Goal: Task Accomplishment & Management: Use online tool/utility

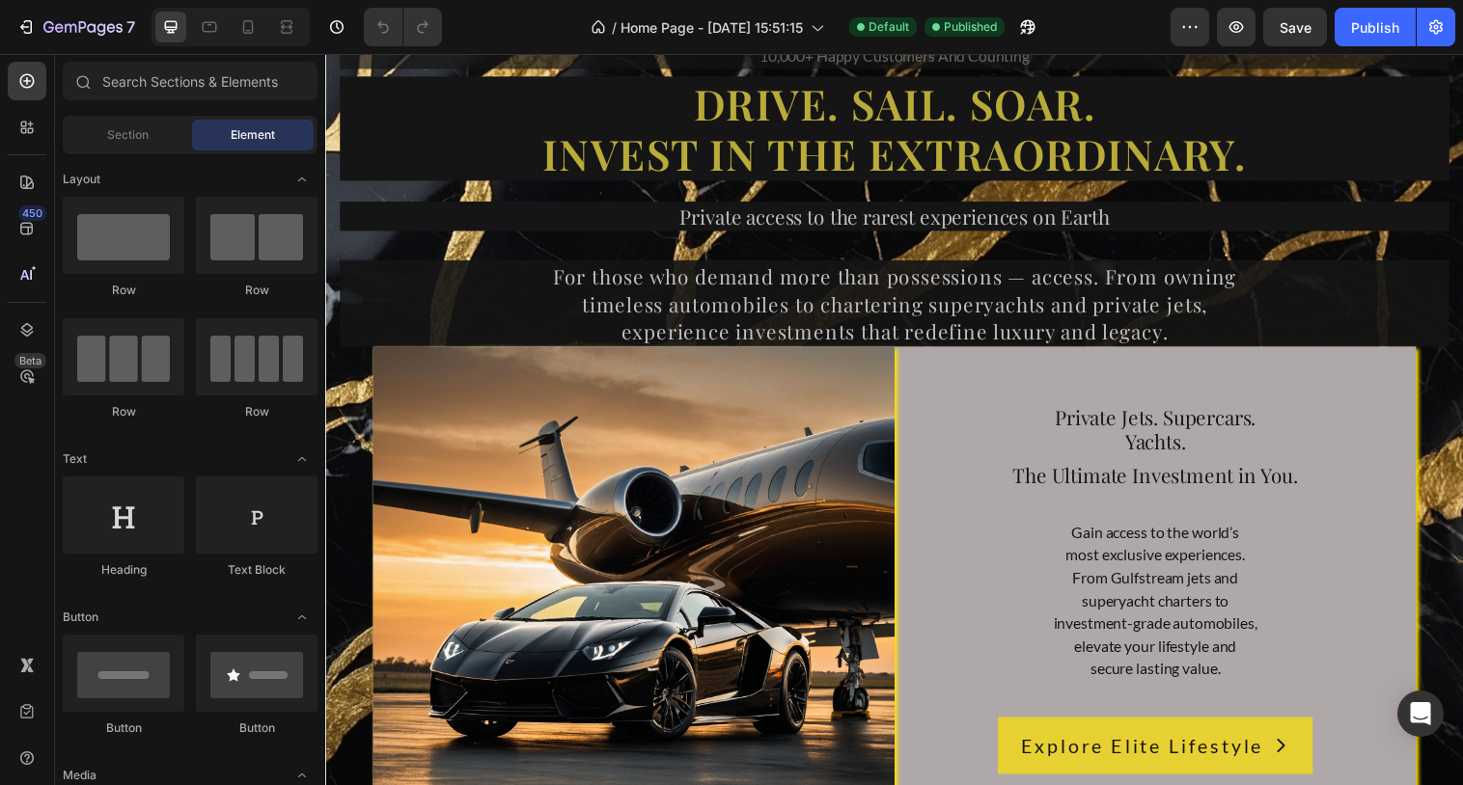
scroll to position [12573, 0]
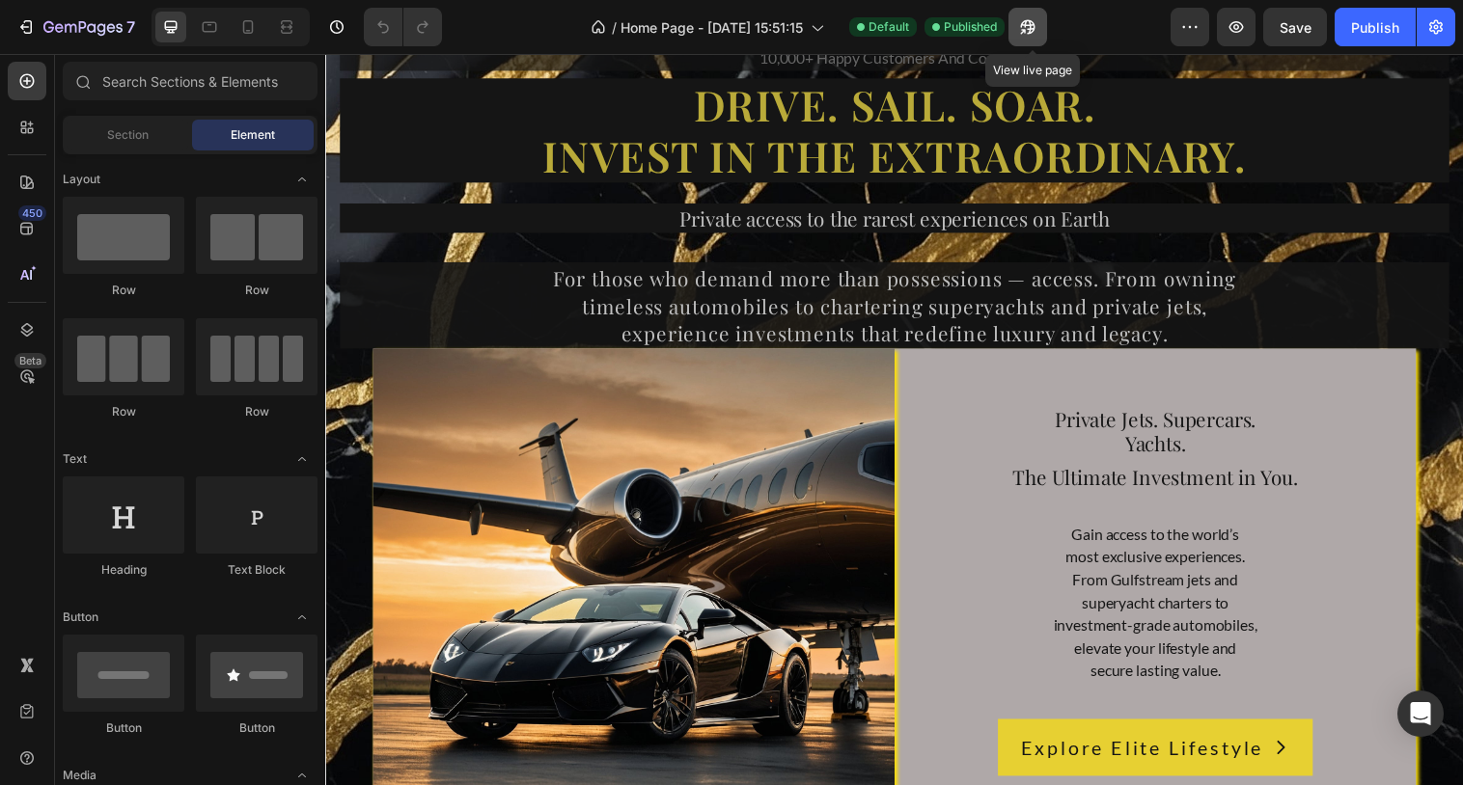
click at [1033, 18] on icon "button" at bounding box center [1027, 26] width 19 height 19
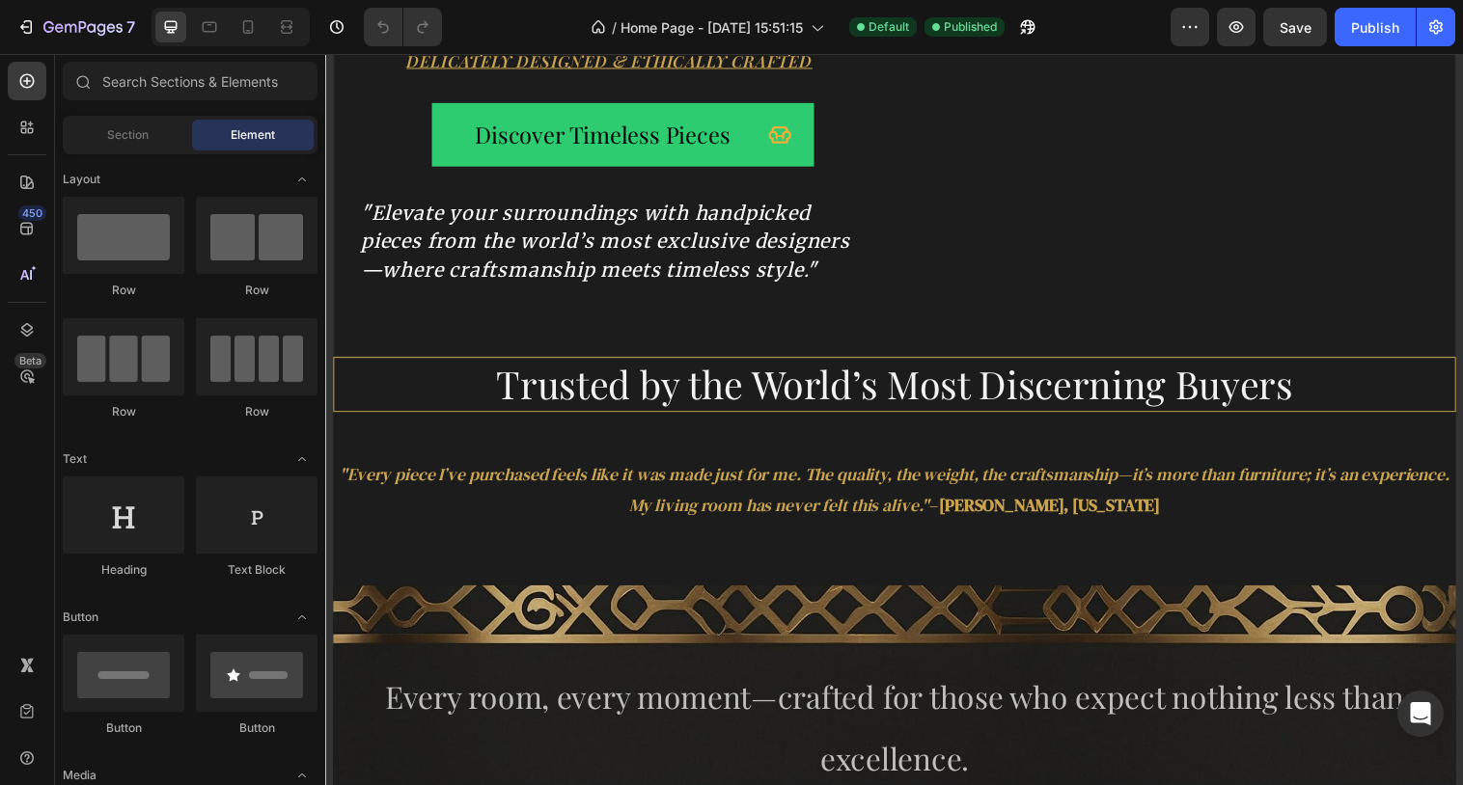
scroll to position [0, 0]
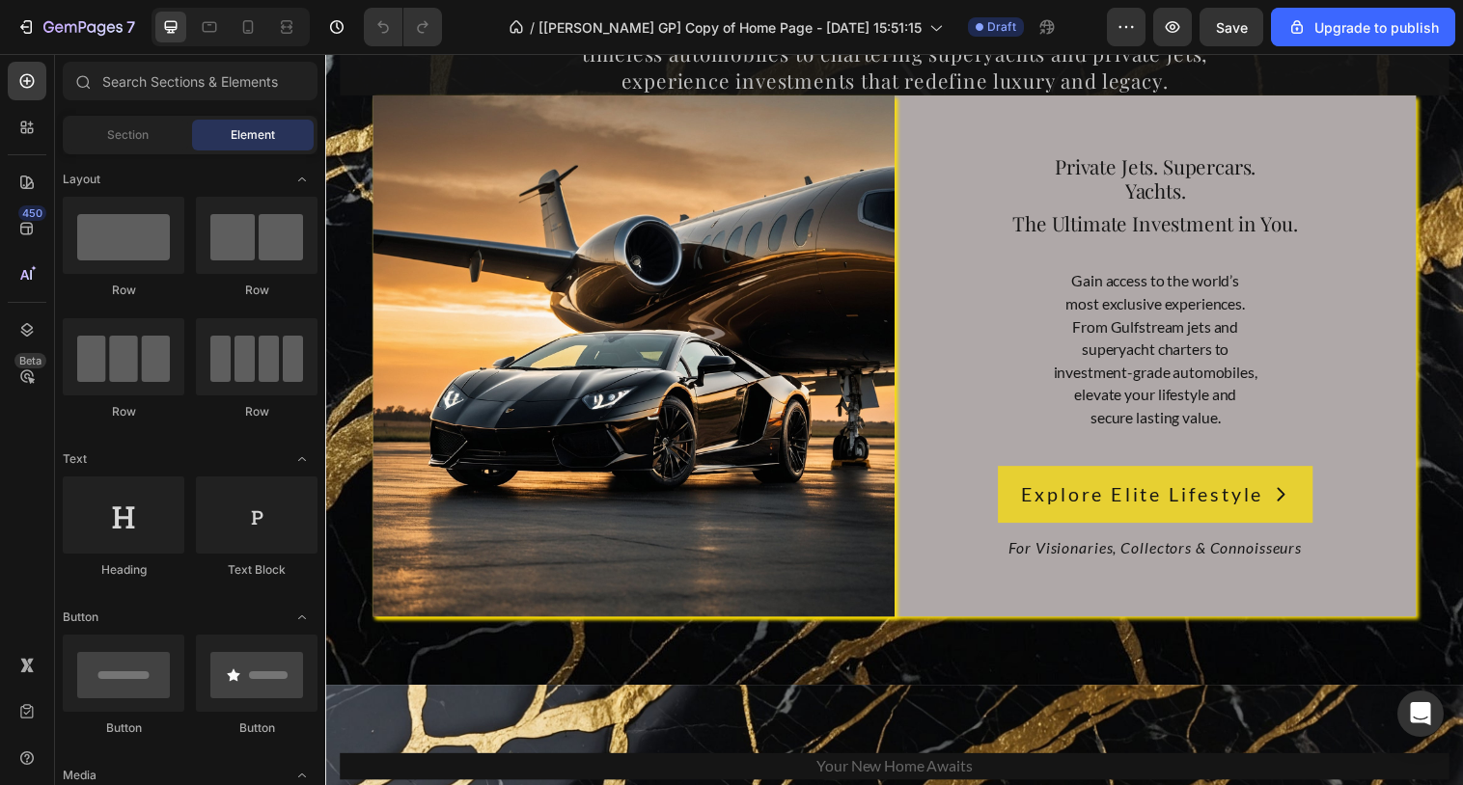
scroll to position [14180, 0]
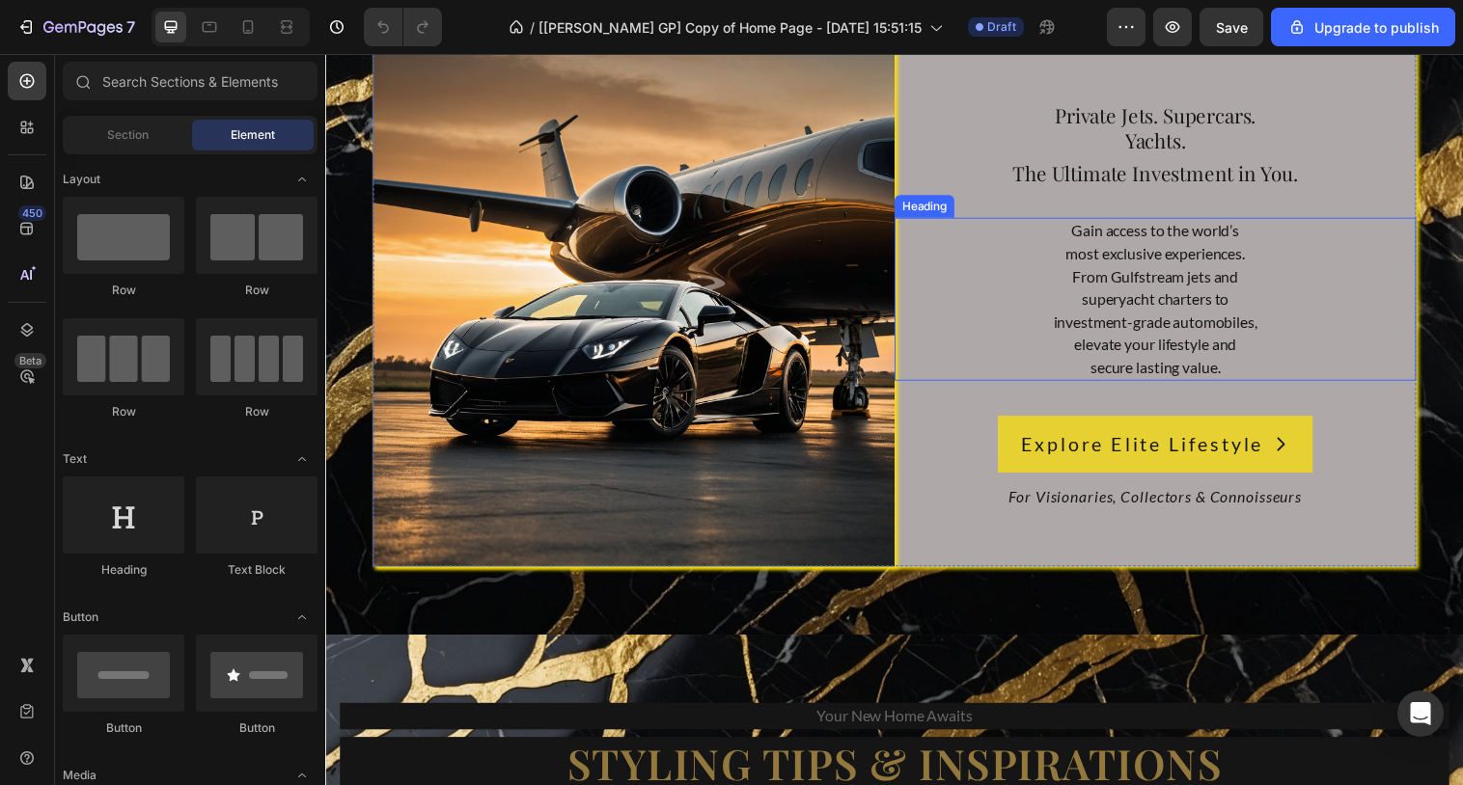
click at [1148, 226] on h2 "Gain access to the world’s most exclusive experiences. From Gulfstream jets and…" at bounding box center [1169, 304] width 531 height 166
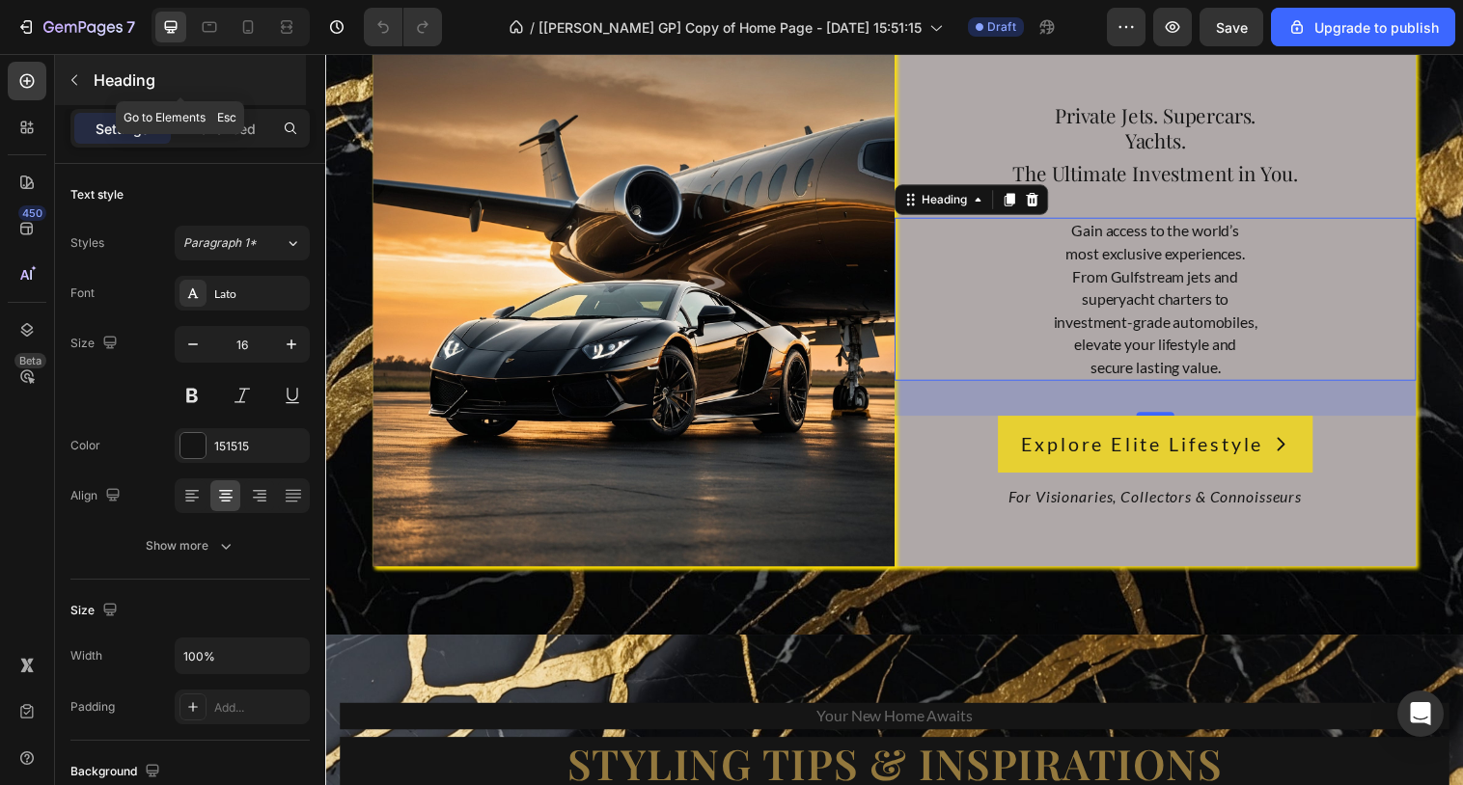
click at [81, 87] on icon "button" at bounding box center [74, 79] width 15 height 15
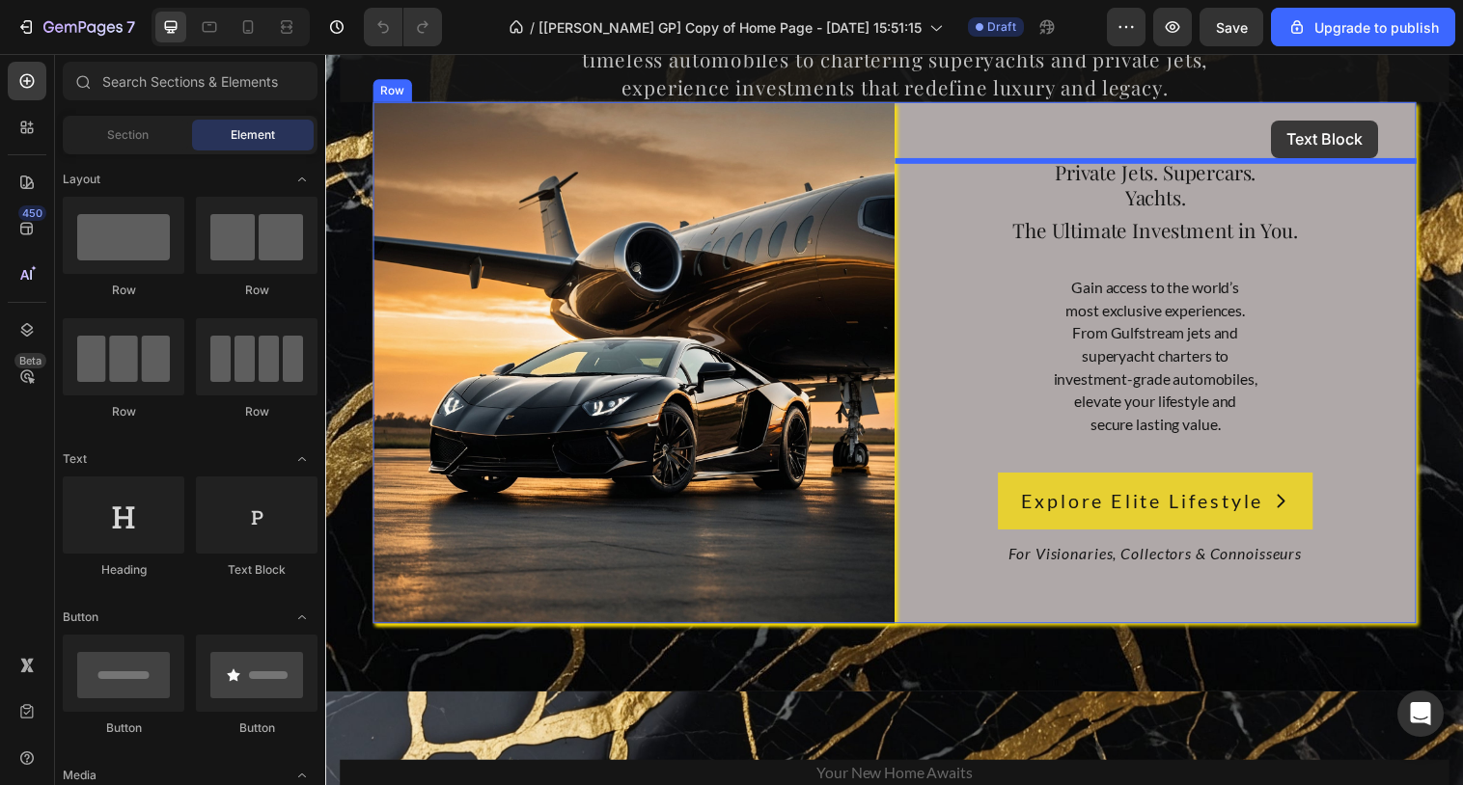
drag, startPoint x: 598, startPoint y: 554, endPoint x: 1287, endPoint y: 122, distance: 813.2
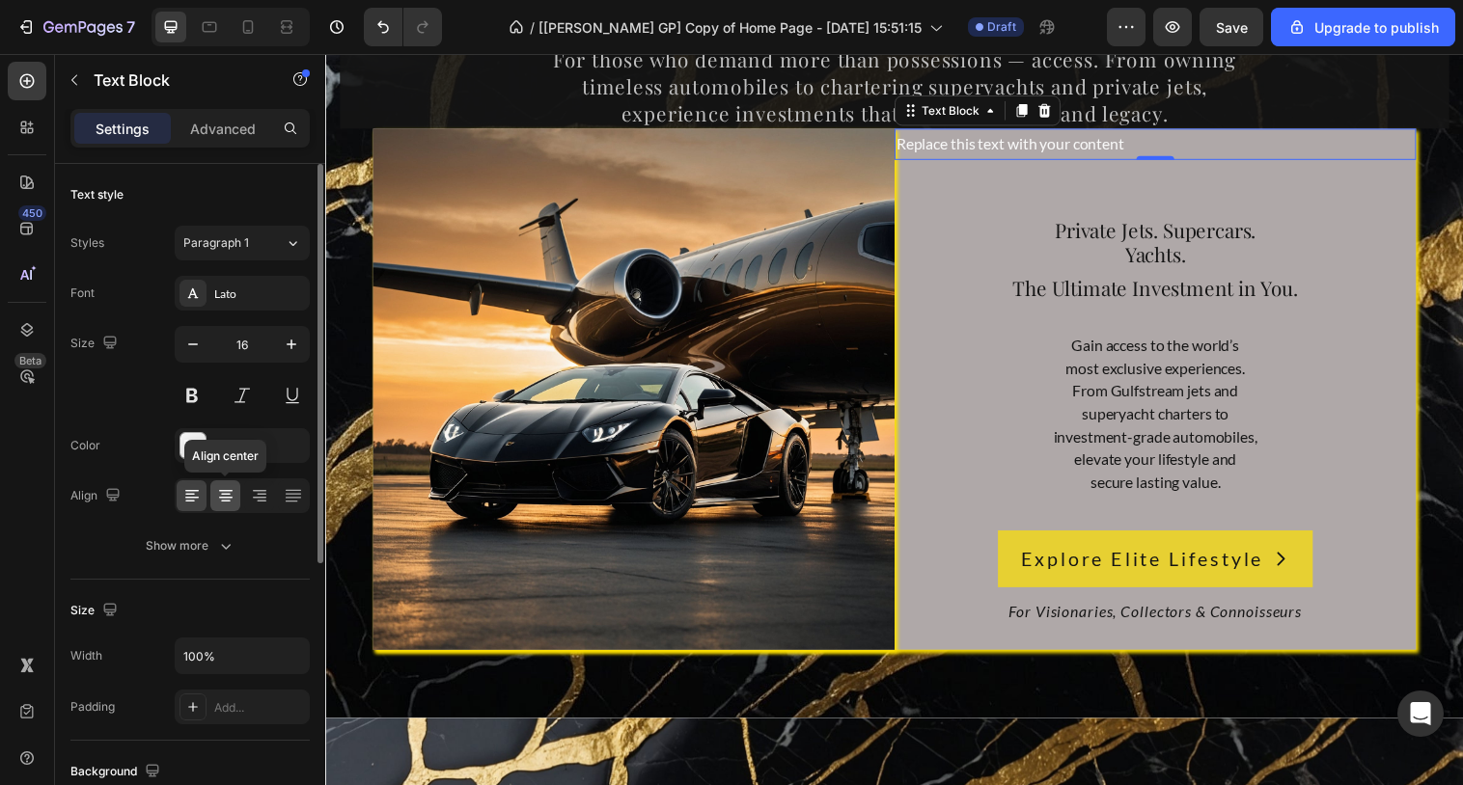
click at [221, 491] on icon at bounding box center [226, 491] width 14 height 2
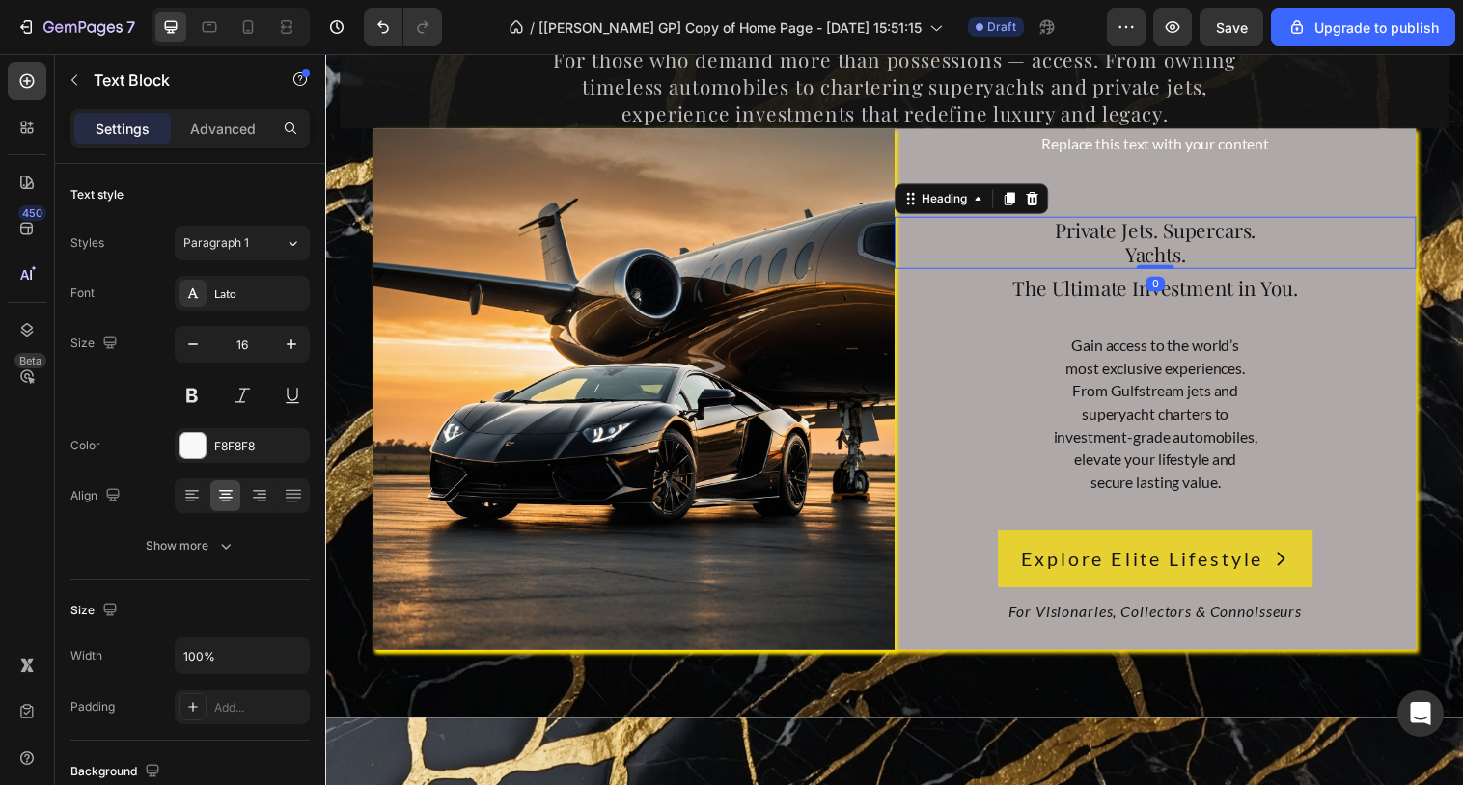
click at [1151, 233] on span "Private Jets. Supercars." at bounding box center [1169, 233] width 205 height 27
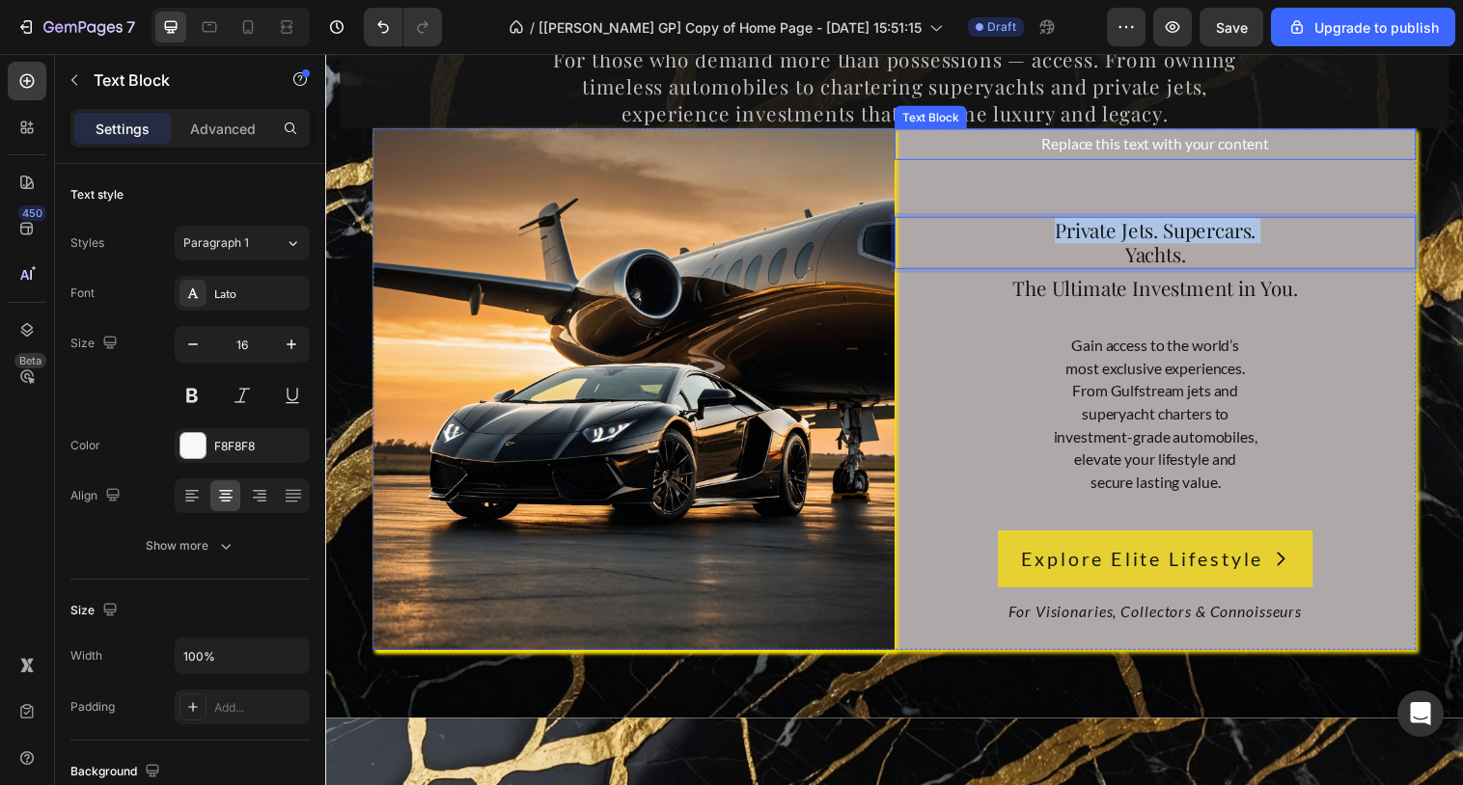
click at [1162, 148] on div "Replace this text with your content" at bounding box center [1169, 146] width 531 height 32
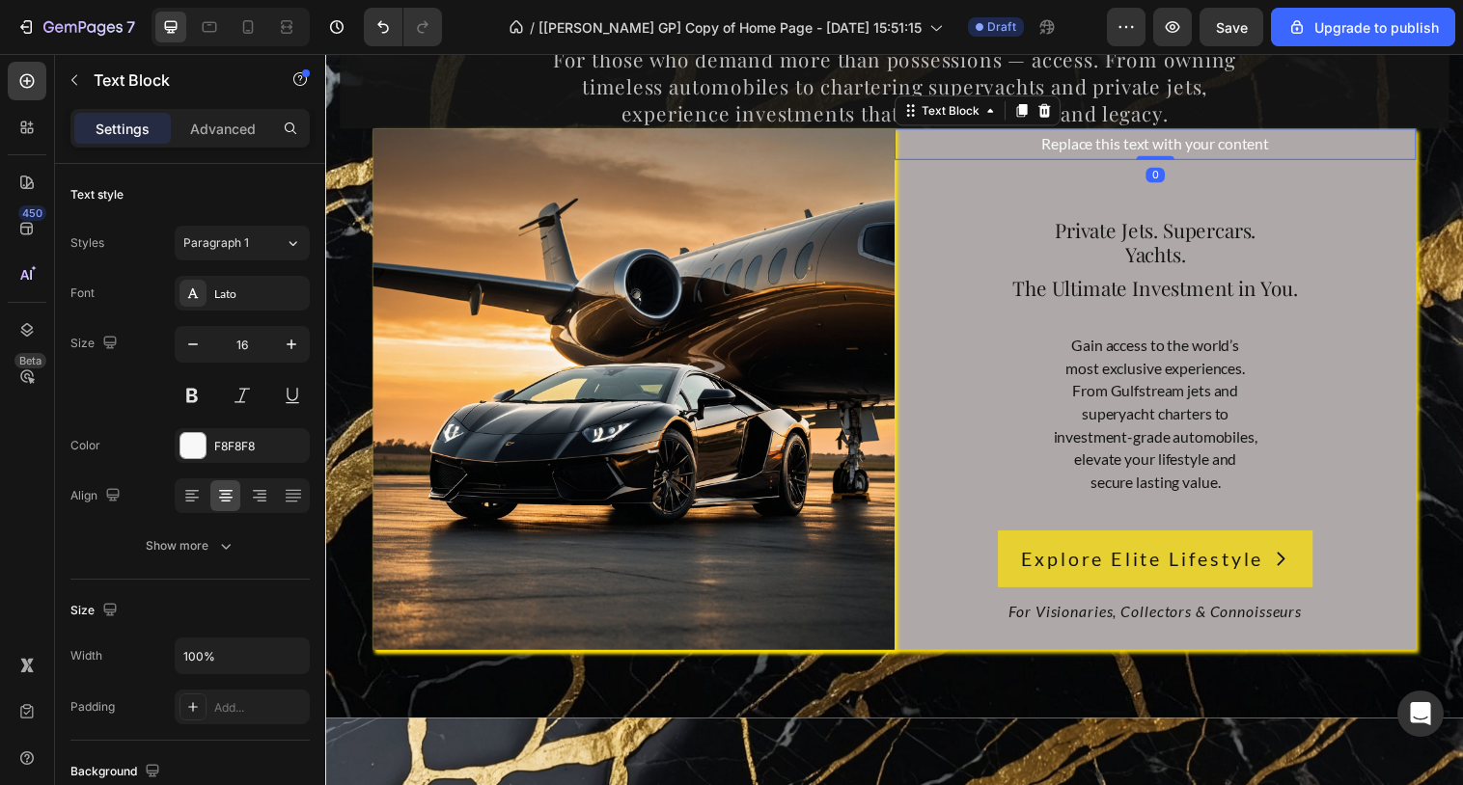
click at [1162, 148] on div "Replace this text with your content" at bounding box center [1169, 146] width 531 height 32
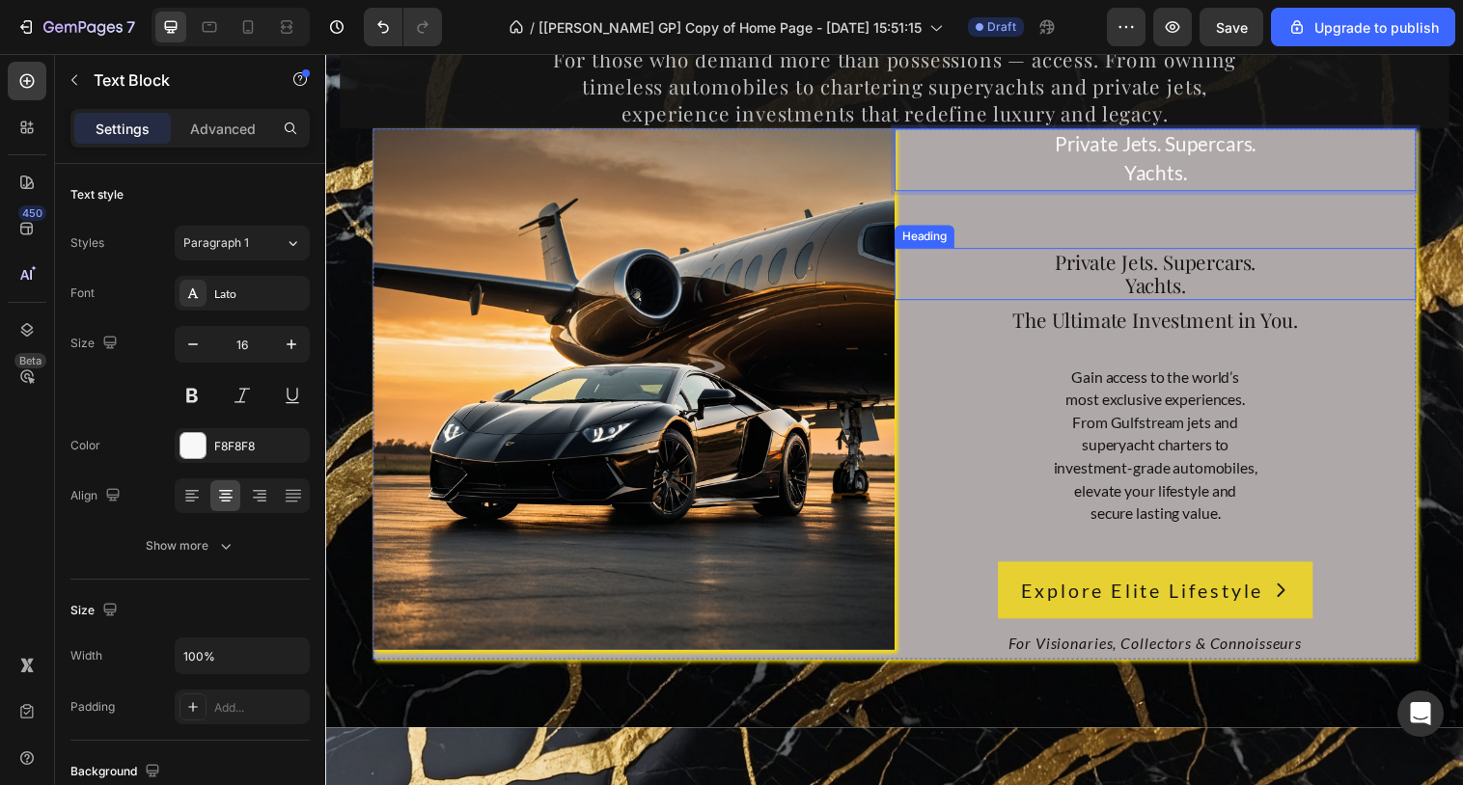
click at [1174, 282] on span "Yachts." at bounding box center [1169, 289] width 62 height 27
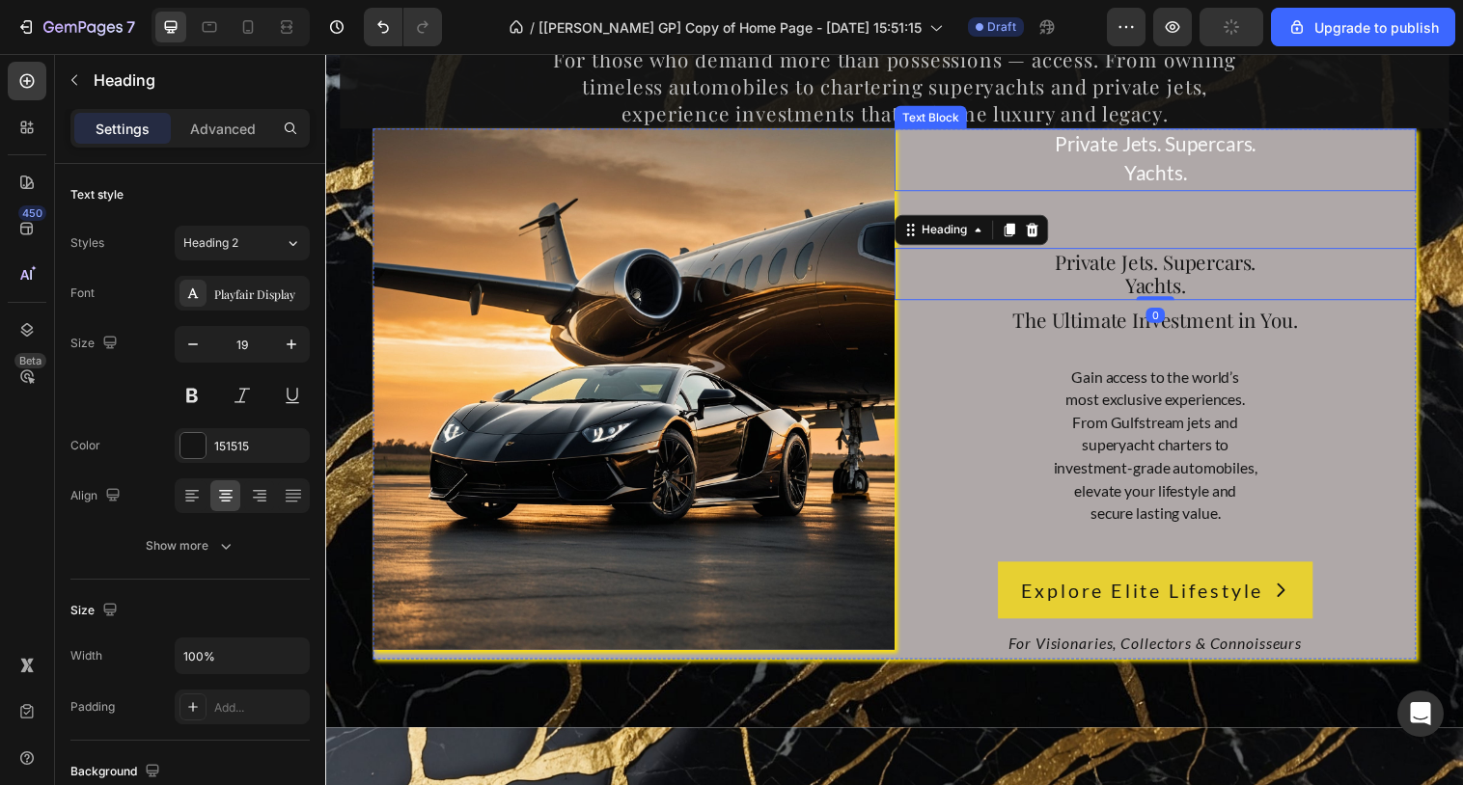
click at [1143, 170] on span "Yachts." at bounding box center [1169, 175] width 64 height 24
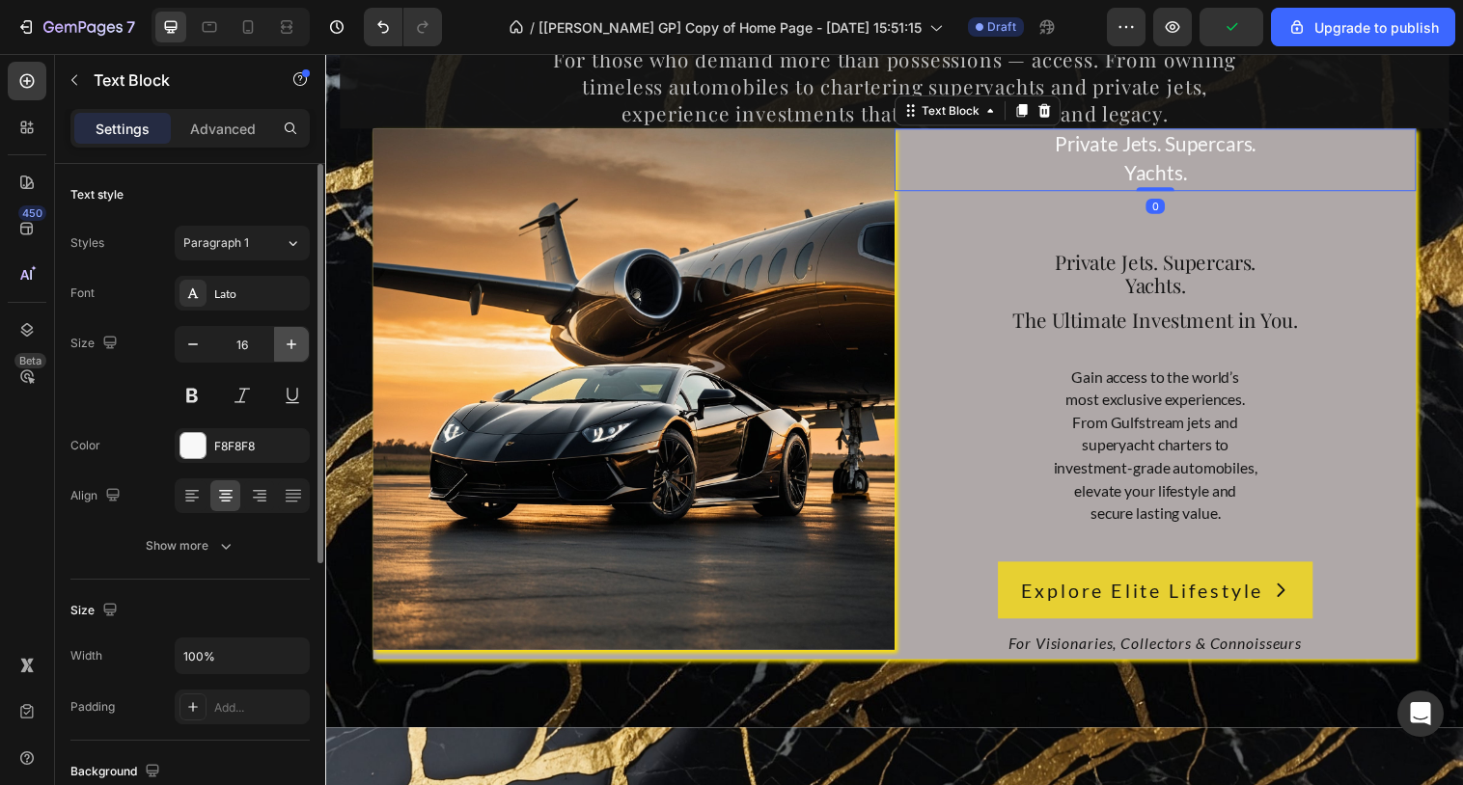
click at [297, 345] on icon "button" at bounding box center [291, 344] width 19 height 19
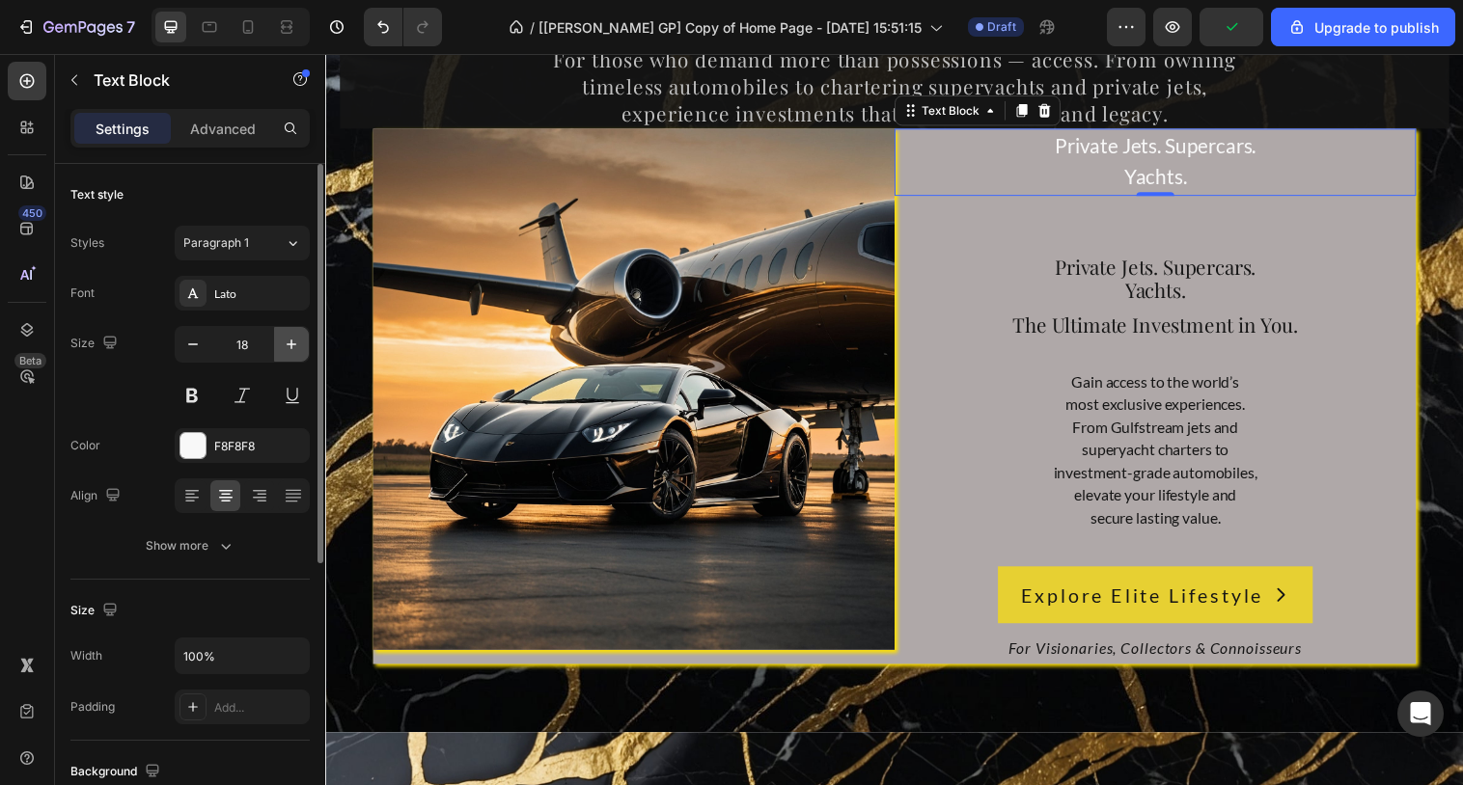
click at [297, 345] on icon "button" at bounding box center [291, 344] width 19 height 19
type input "19"
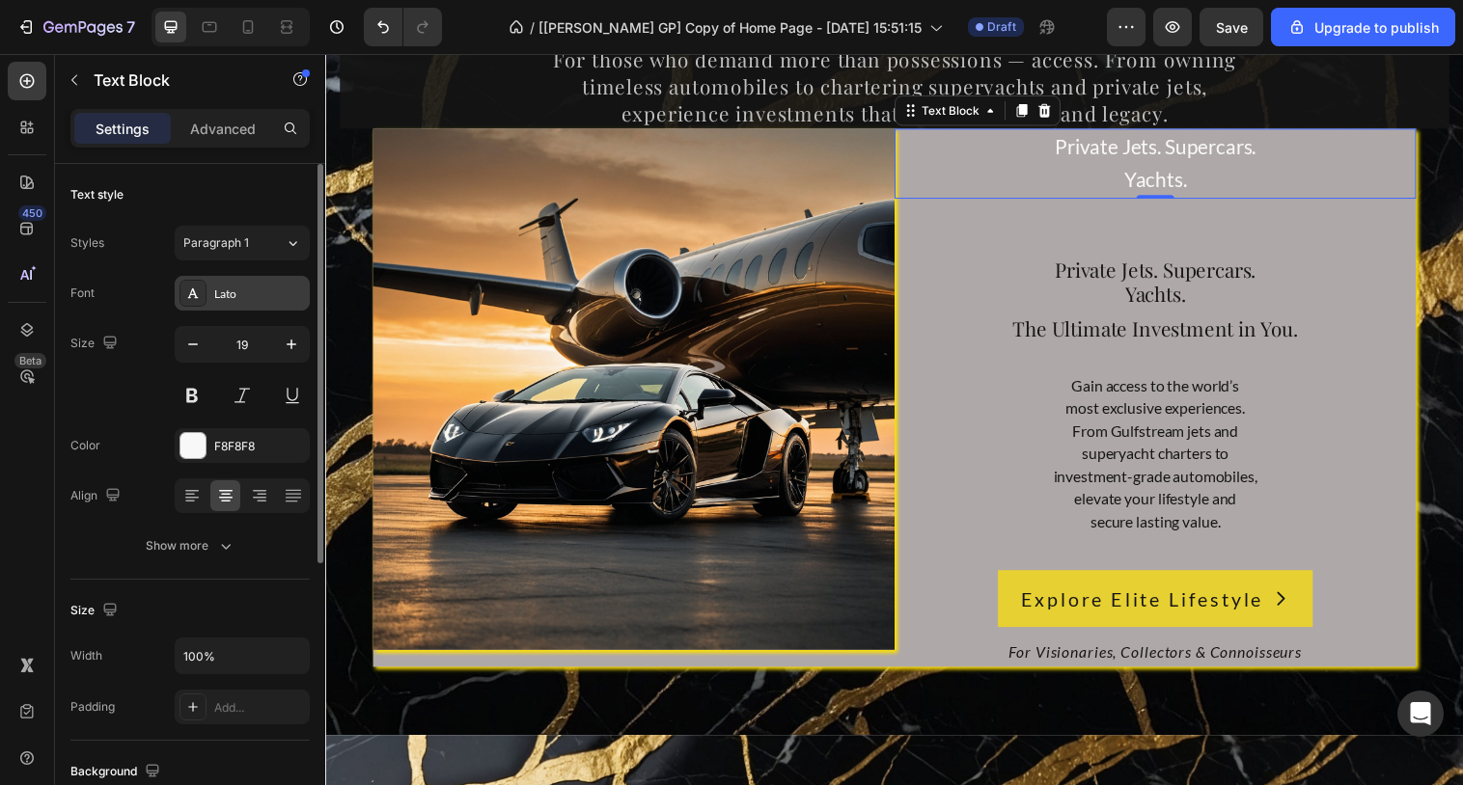
click at [260, 289] on div "Lato" at bounding box center [259, 294] width 91 height 17
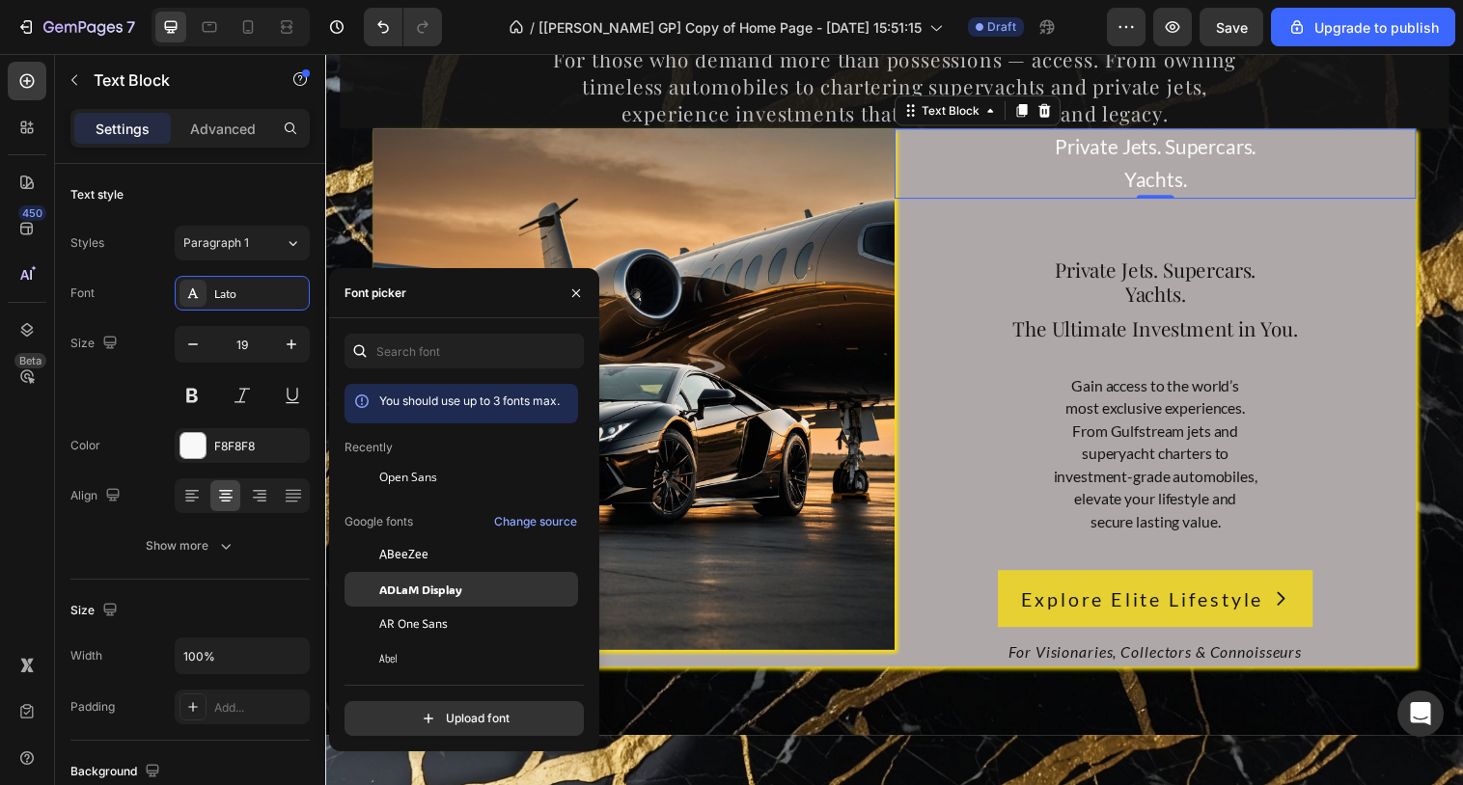
click at [427, 583] on span "ADLaM Display" at bounding box center [420, 589] width 83 height 17
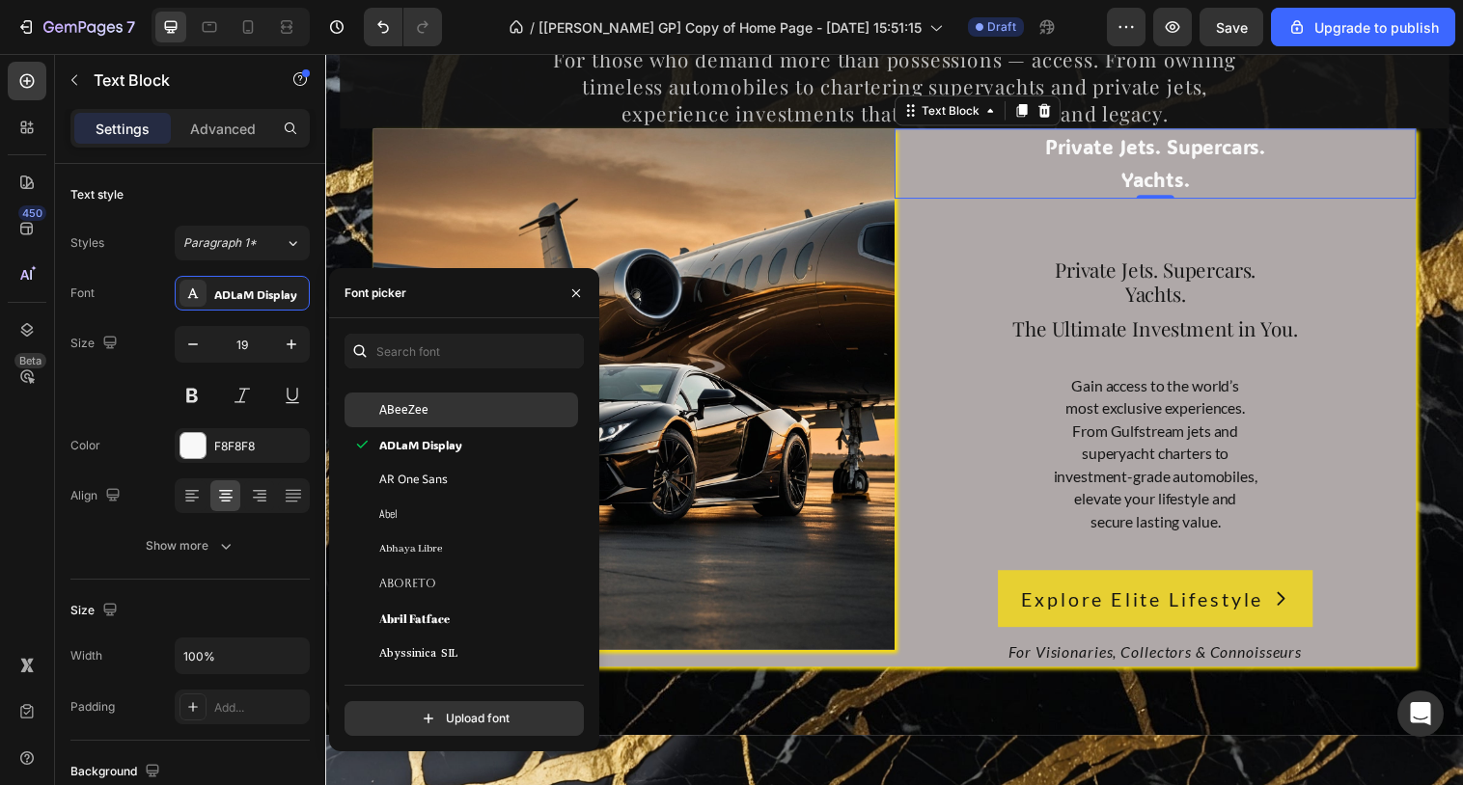
scroll to position [211, 0]
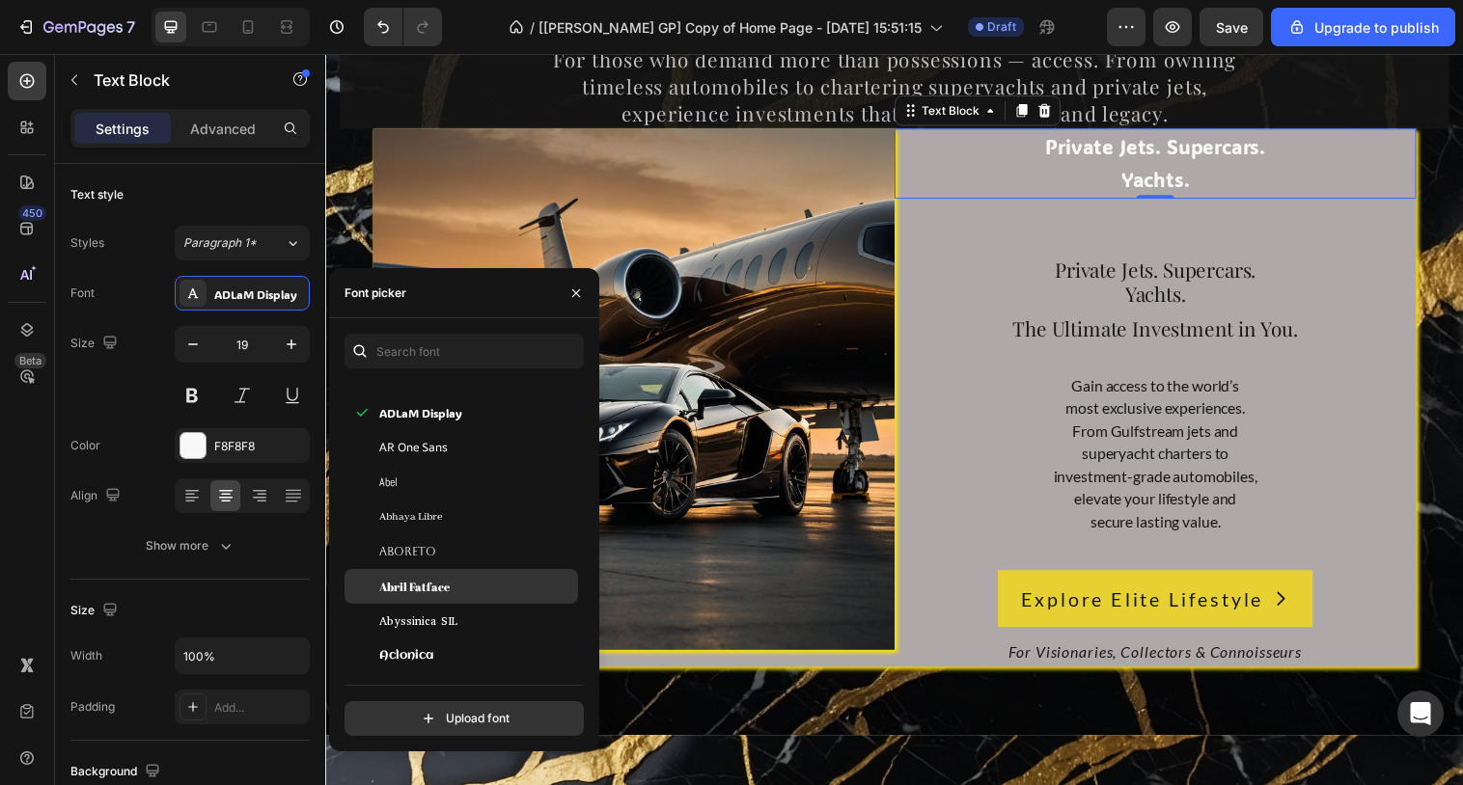
click at [445, 589] on span "Abril Fatface" at bounding box center [414, 586] width 70 height 17
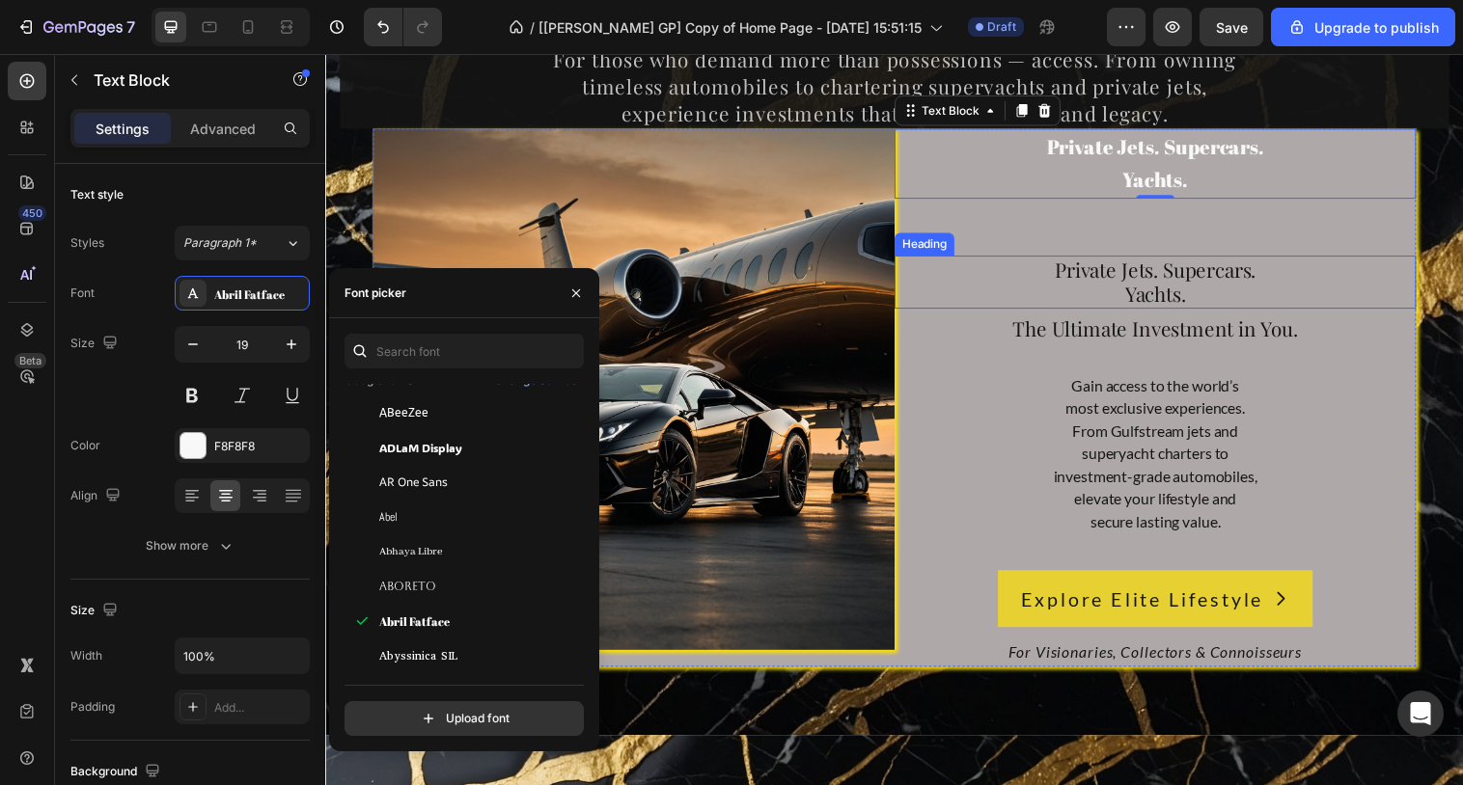
click at [1175, 288] on span "Yachts." at bounding box center [1169, 298] width 62 height 27
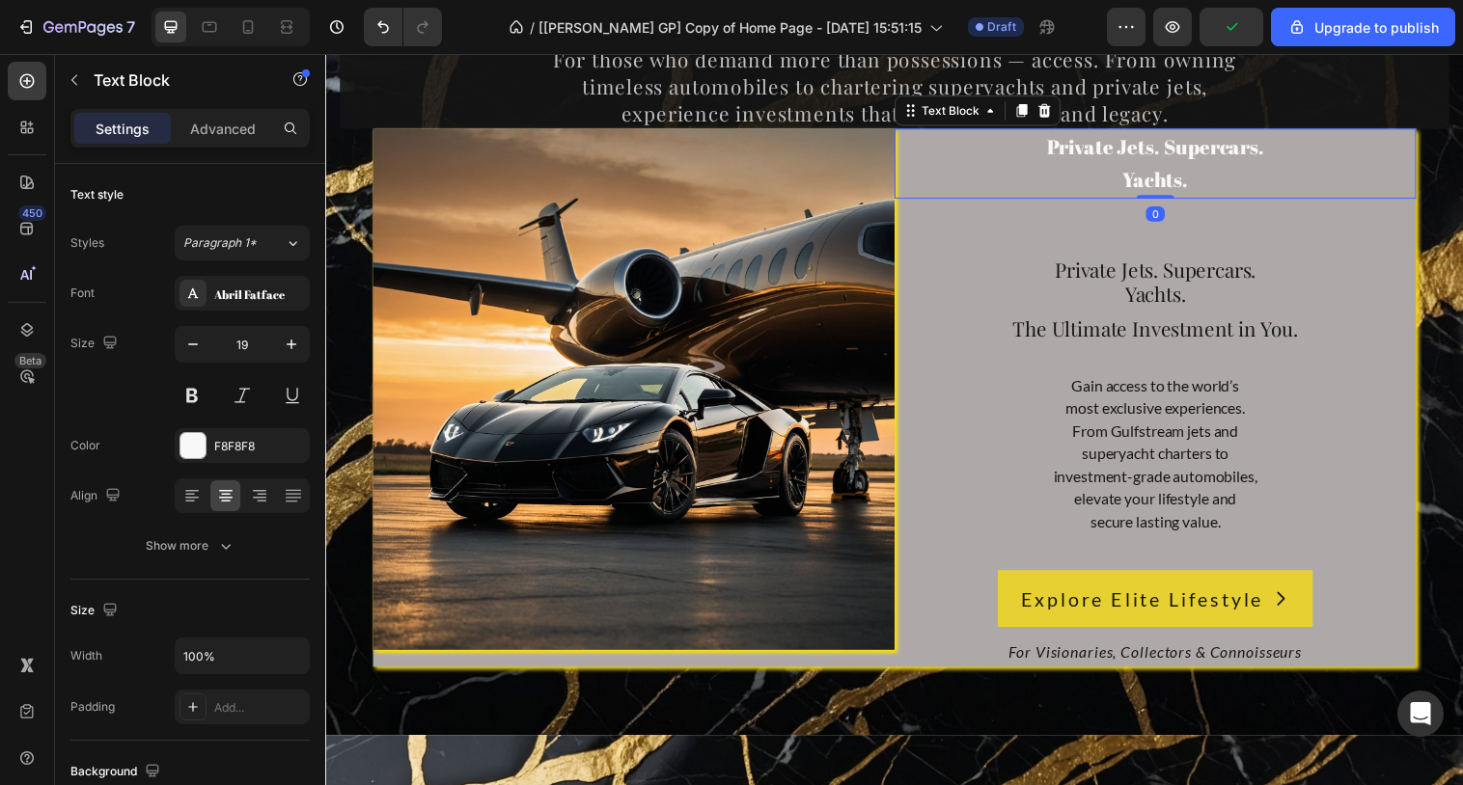
click at [1184, 177] on span "Yachts." at bounding box center [1170, 182] width 67 height 27
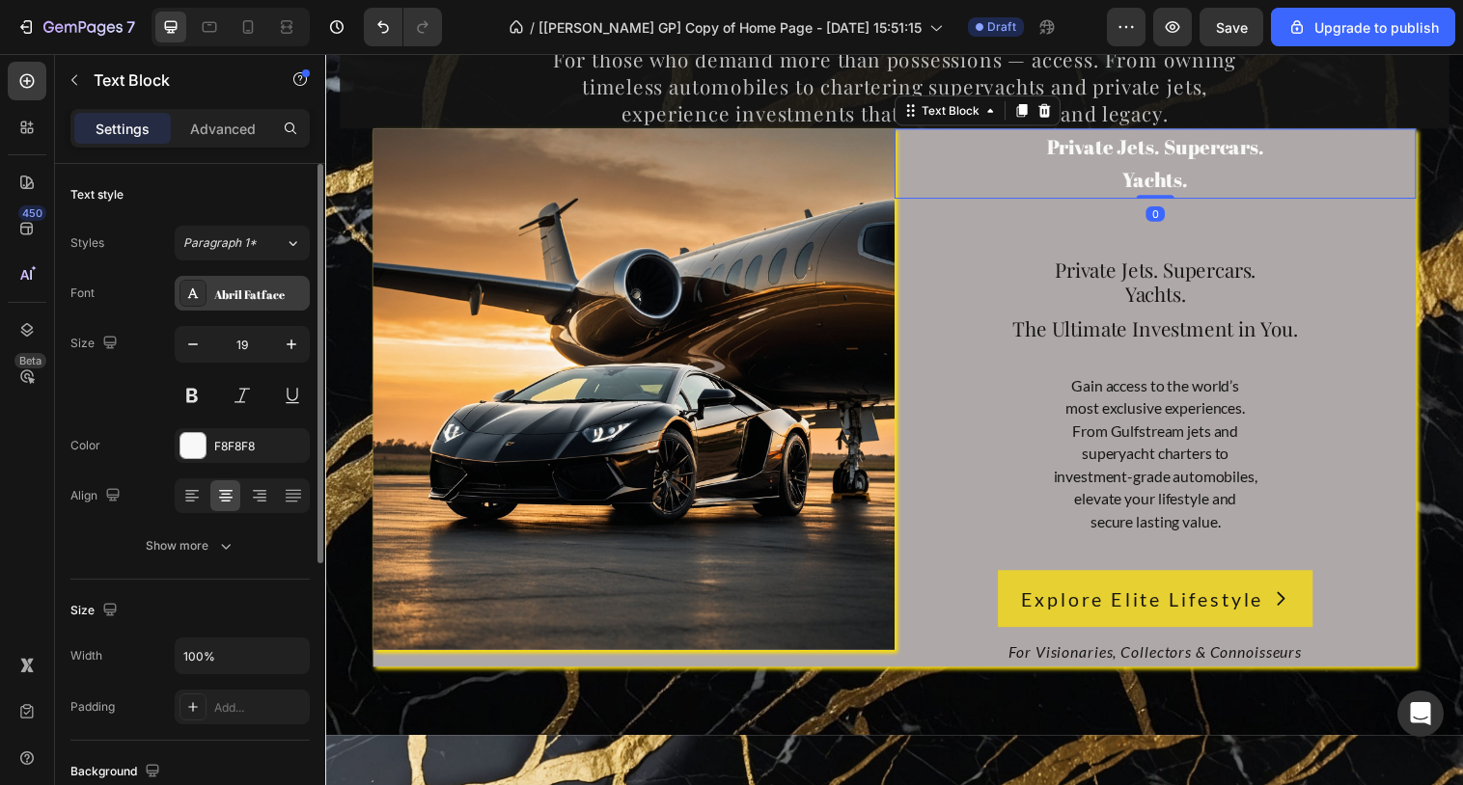
click at [218, 301] on div "Abril Fatface" at bounding box center [259, 294] width 91 height 17
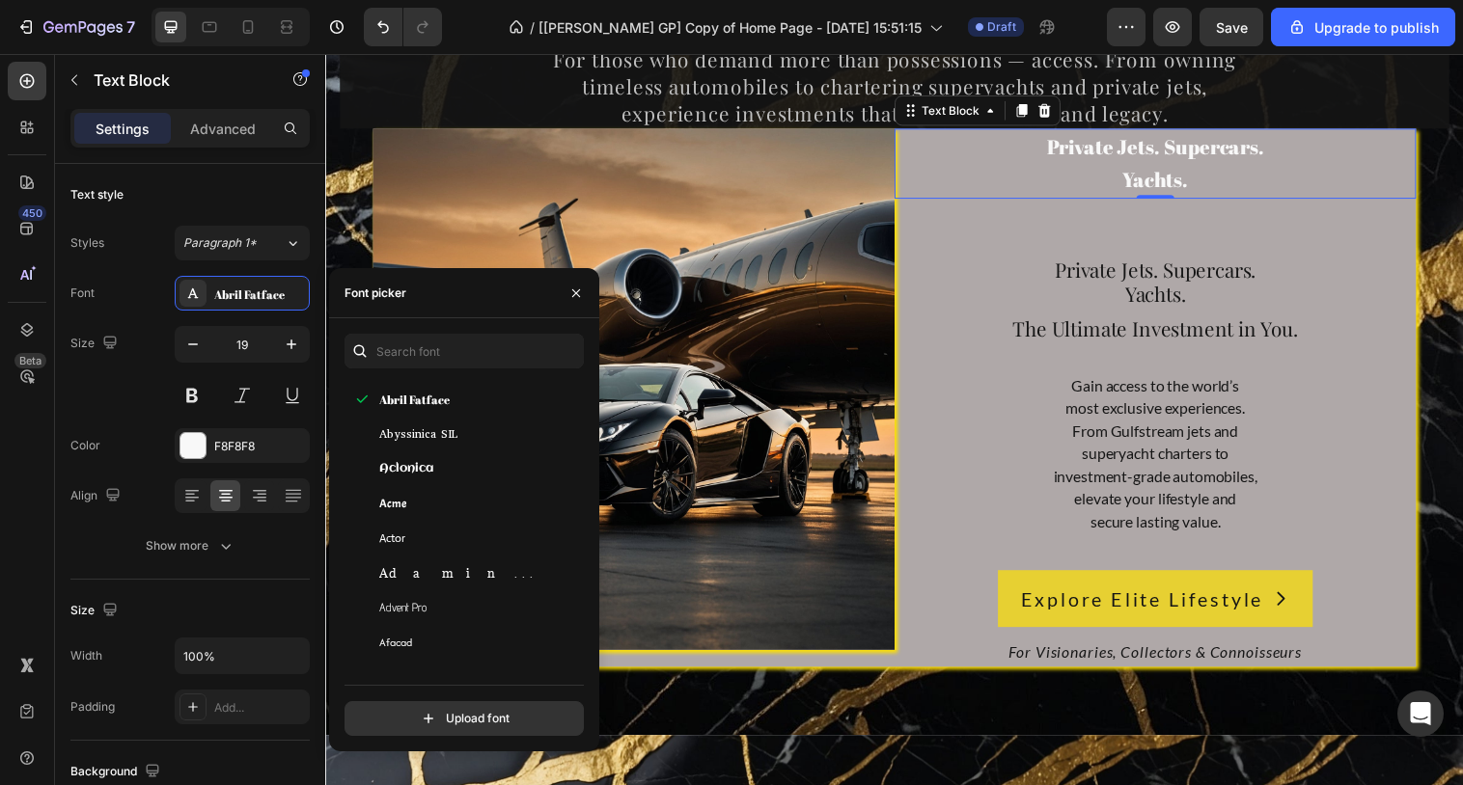
scroll to position [440, 0]
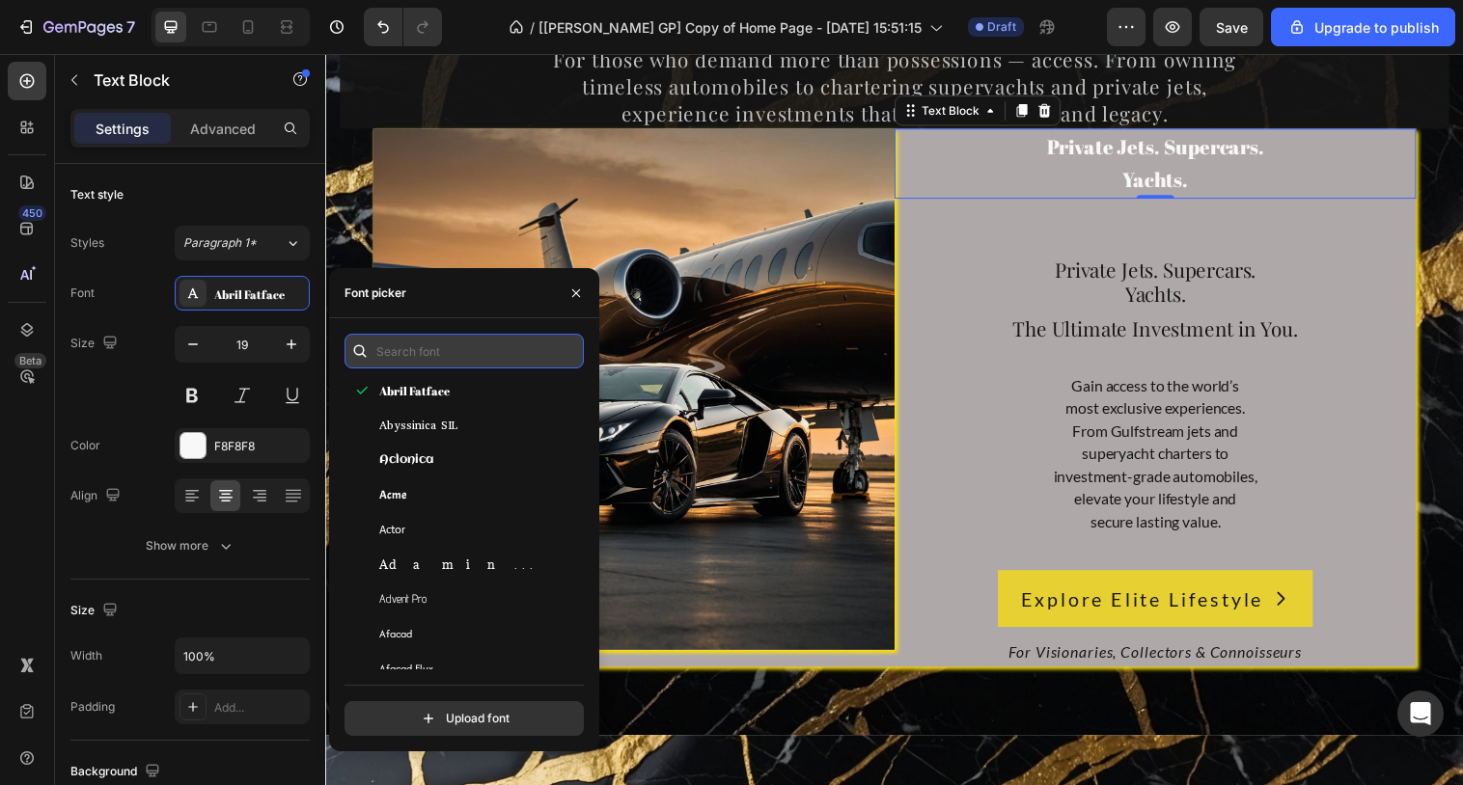
click at [439, 356] on input "text" at bounding box center [463, 351] width 239 height 35
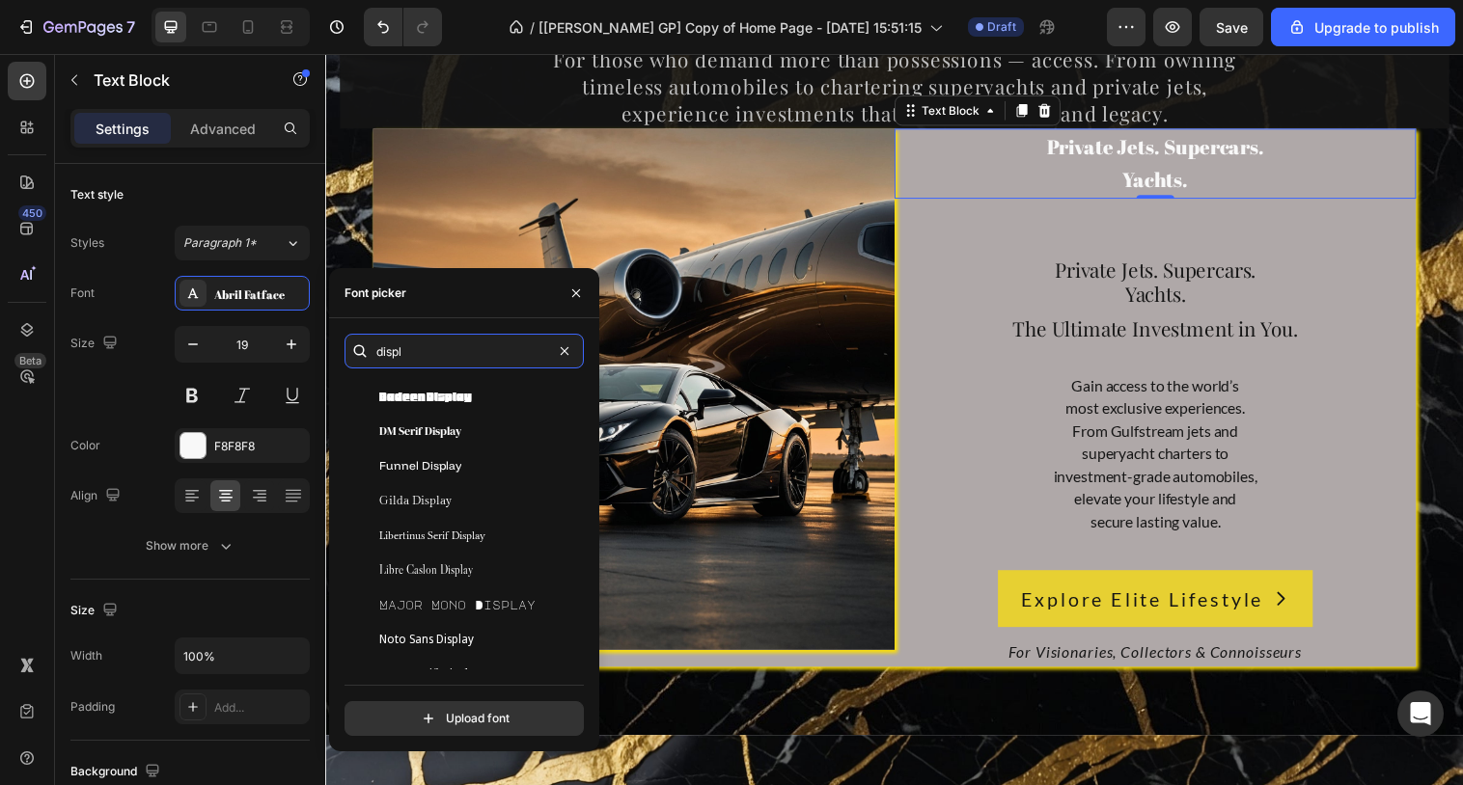
scroll to position [0, 0]
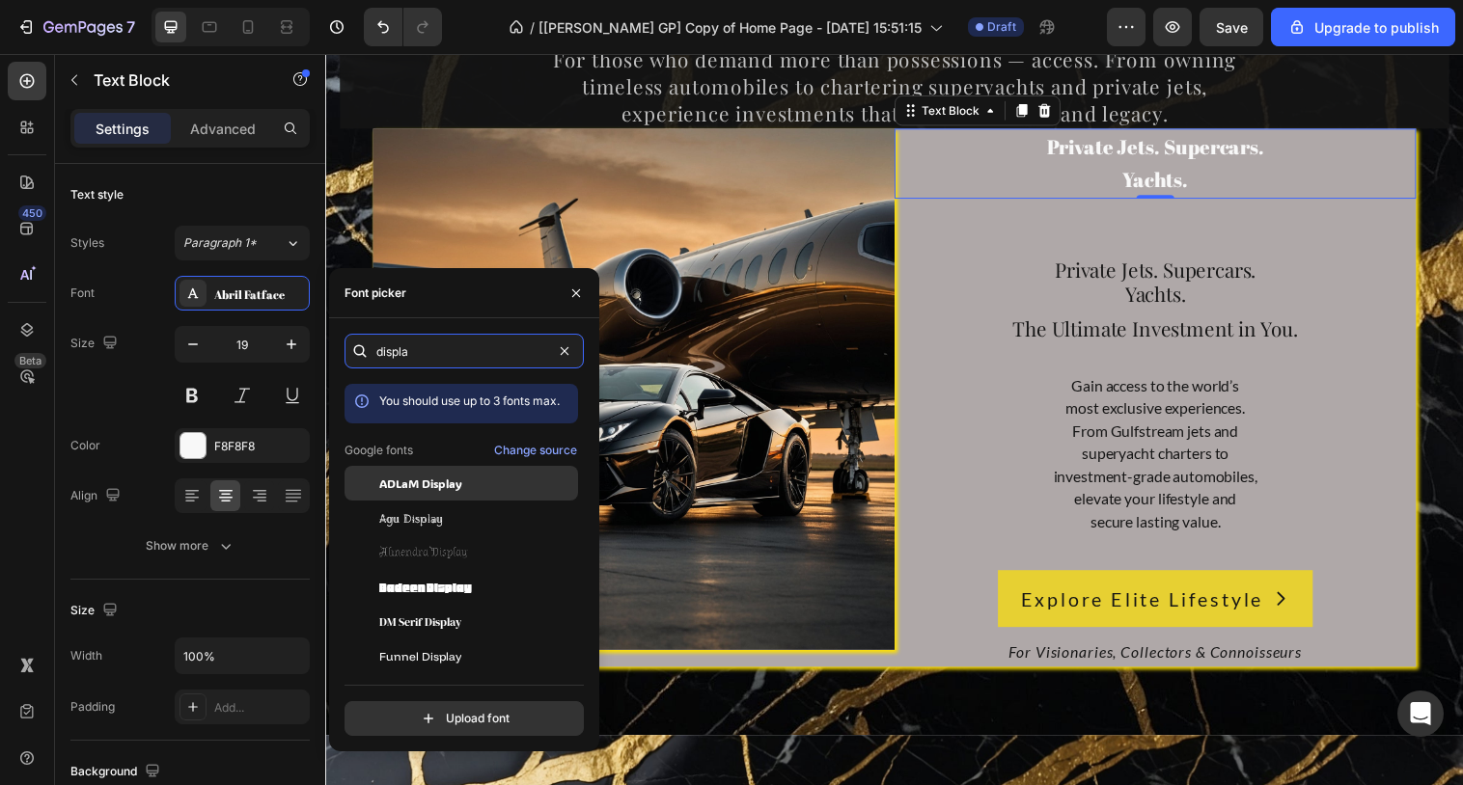
type input "display"
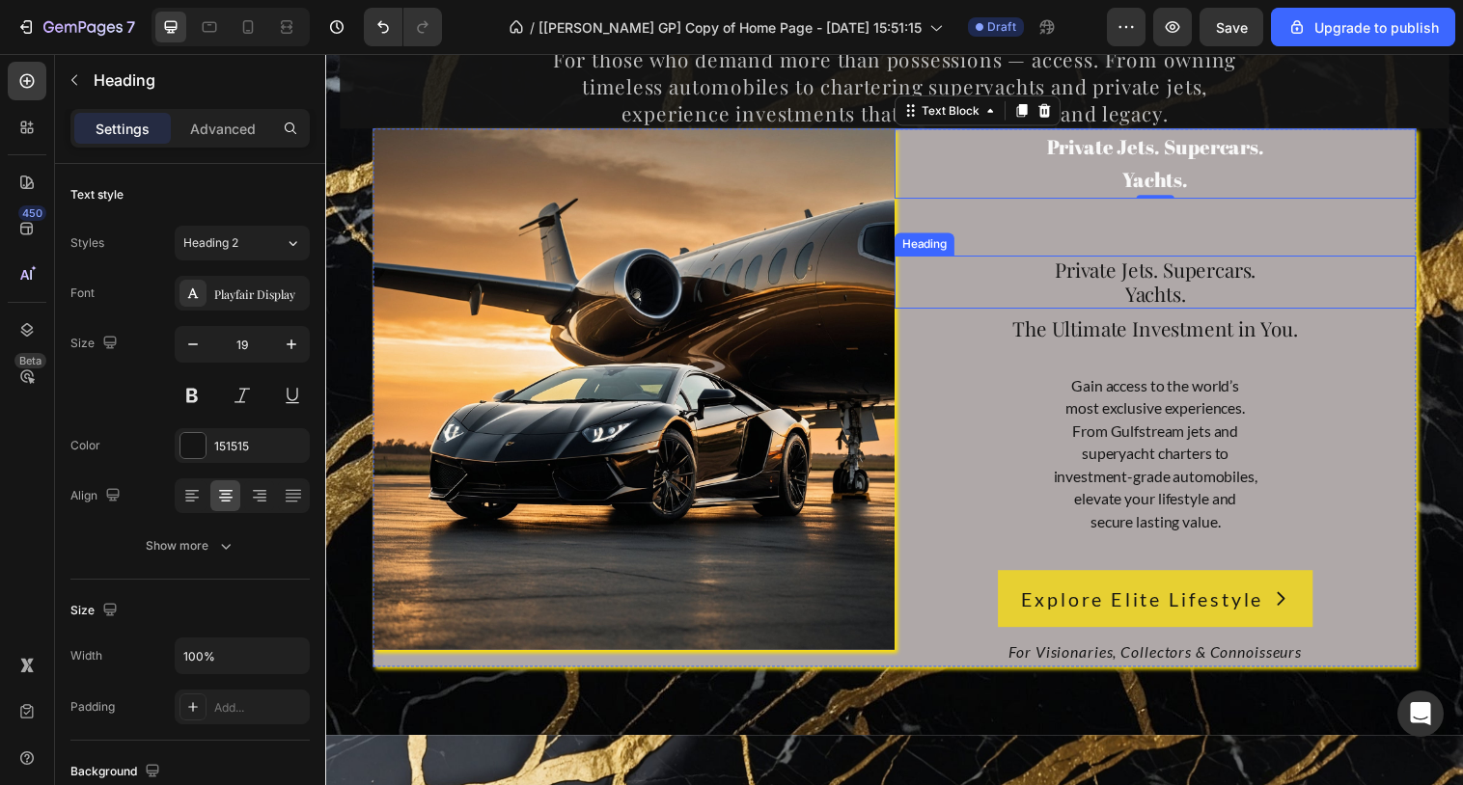
click at [1160, 277] on span "Private Jets. Supercars." at bounding box center [1169, 273] width 205 height 27
click at [1150, 191] on span "Yachts." at bounding box center [1170, 182] width 67 height 27
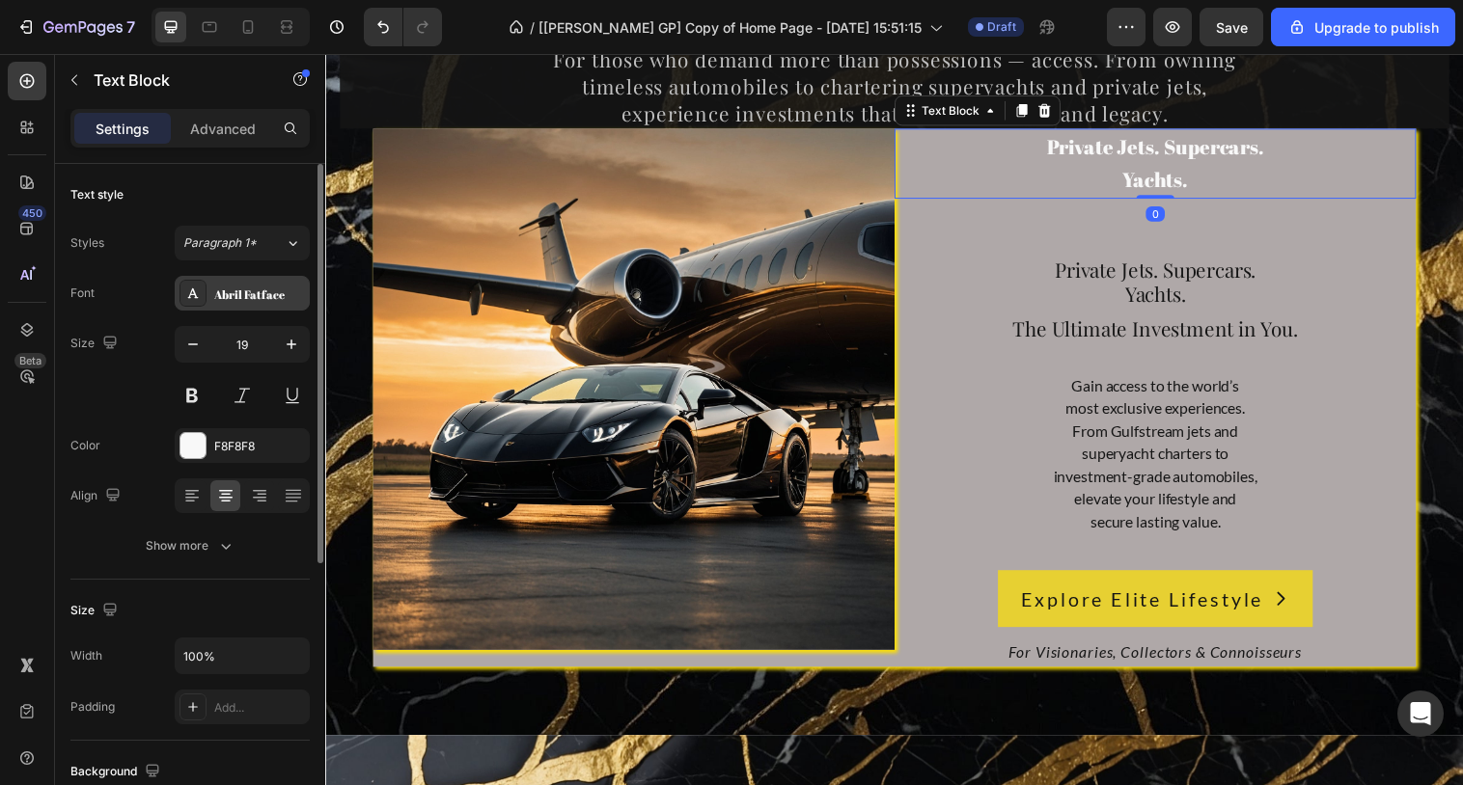
click at [242, 300] on div "Abril Fatface" at bounding box center [259, 294] width 91 height 17
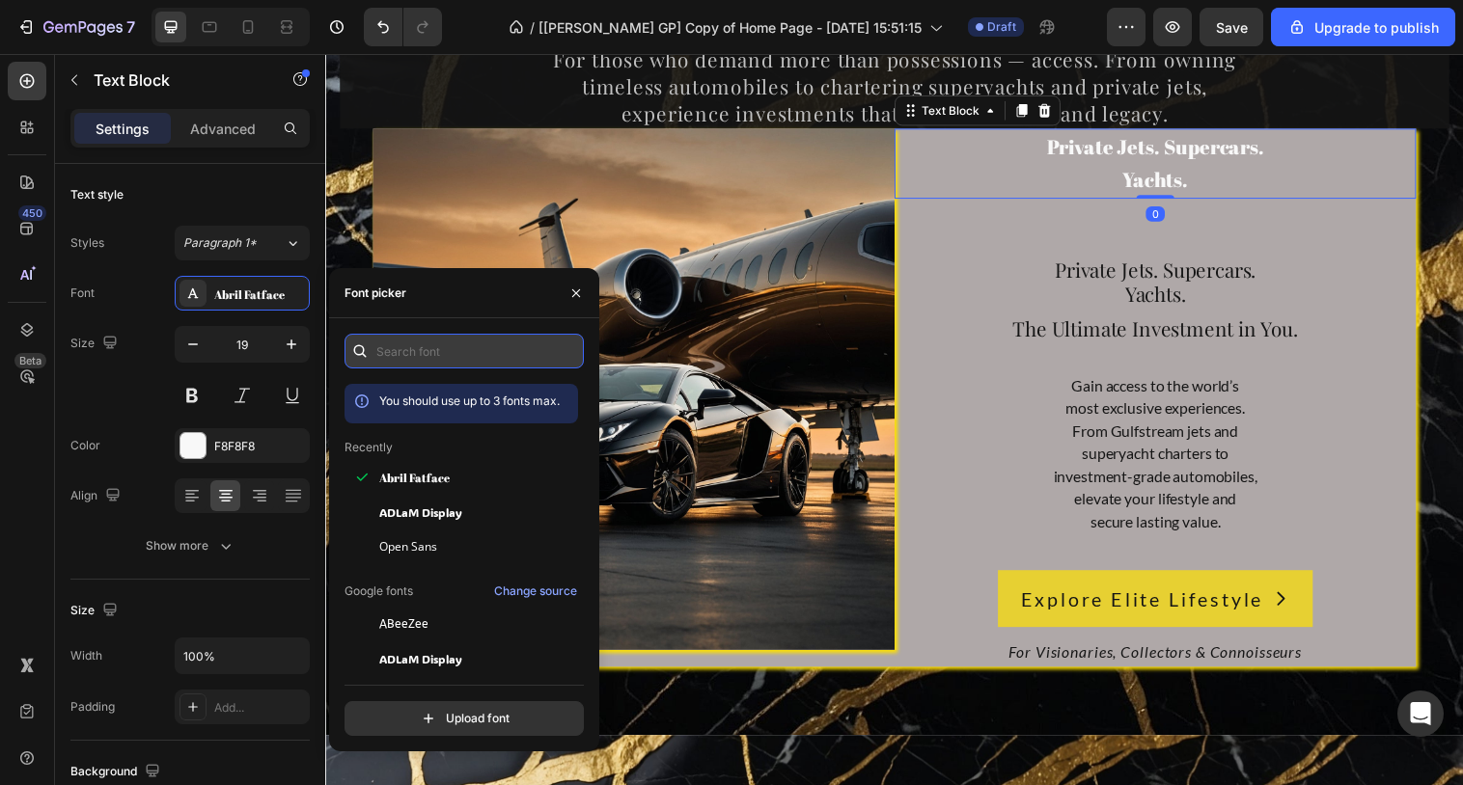
click at [423, 352] on input "text" at bounding box center [463, 351] width 239 height 35
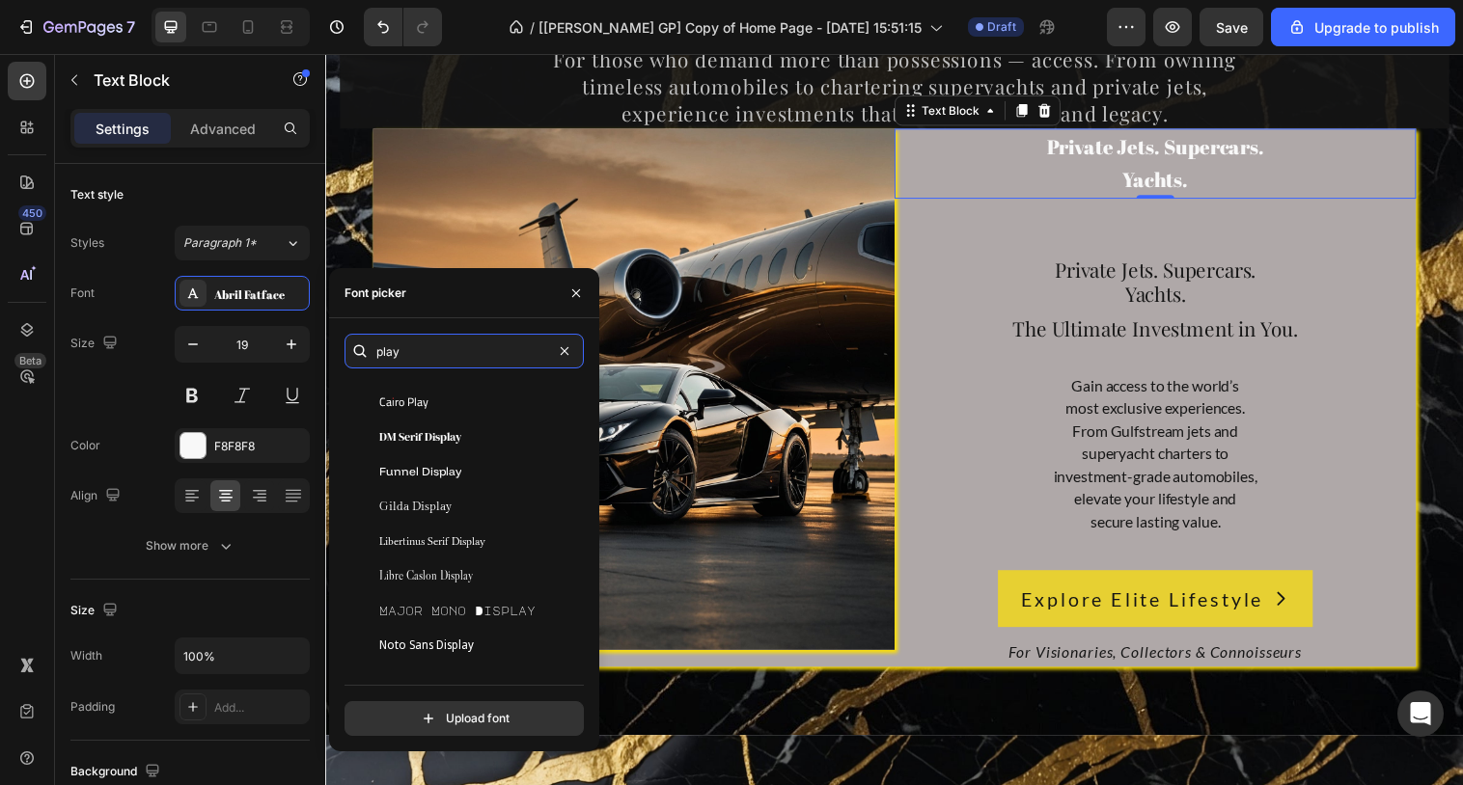
scroll to position [400, 0]
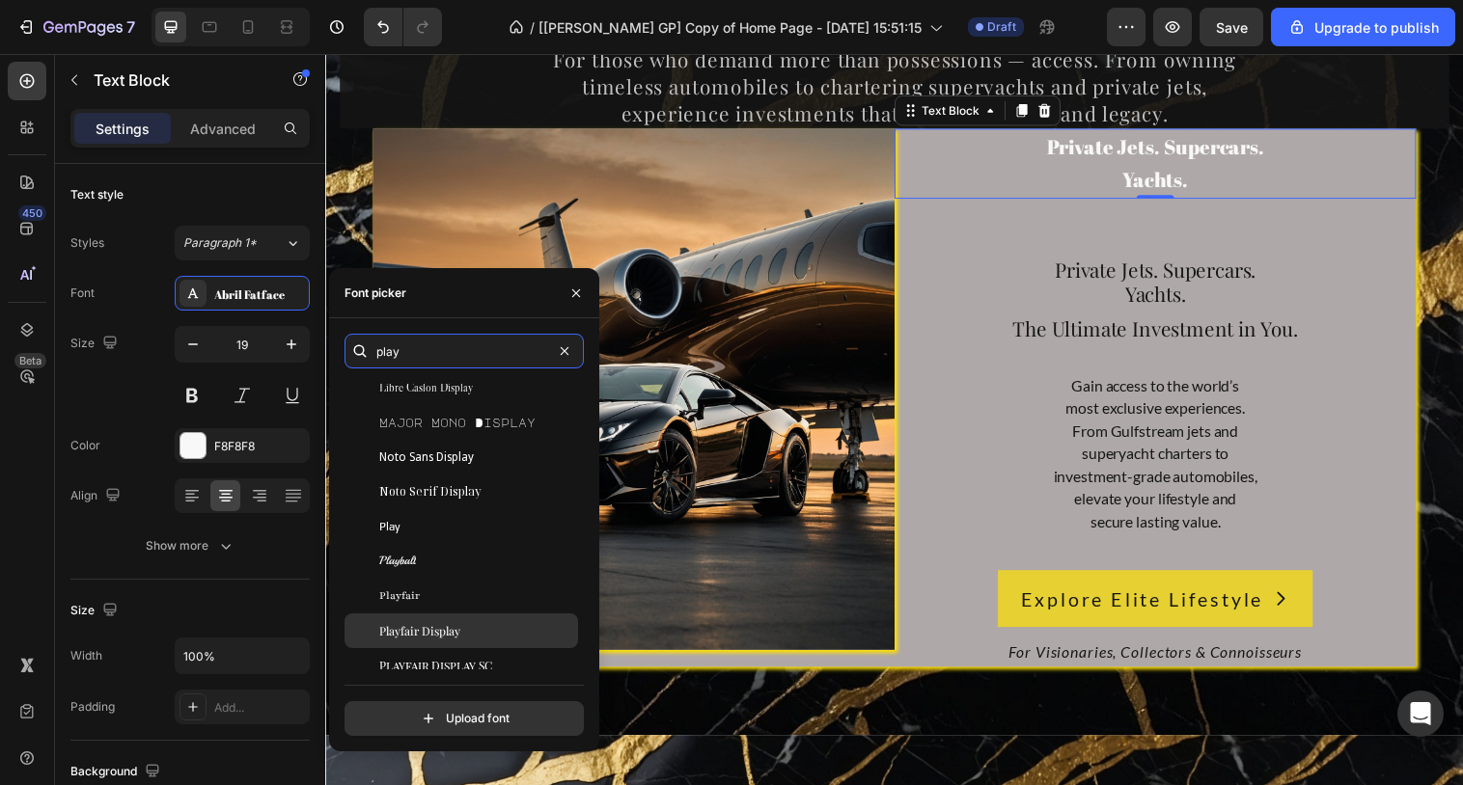
type input "play"
click at [437, 630] on span "Playfair Display" at bounding box center [419, 630] width 81 height 17
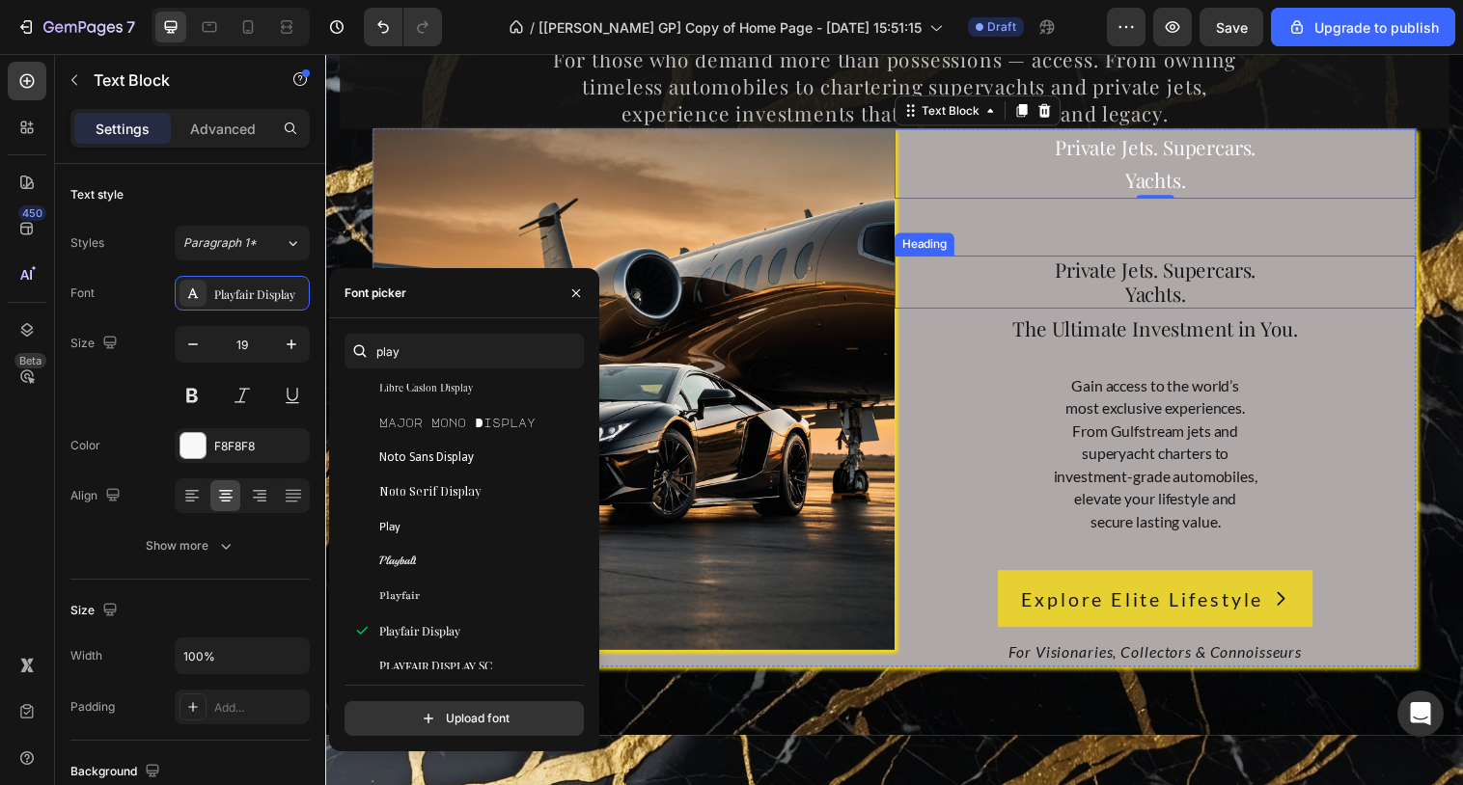
click at [1139, 282] on span "Private Jets. Supercars." at bounding box center [1169, 273] width 205 height 27
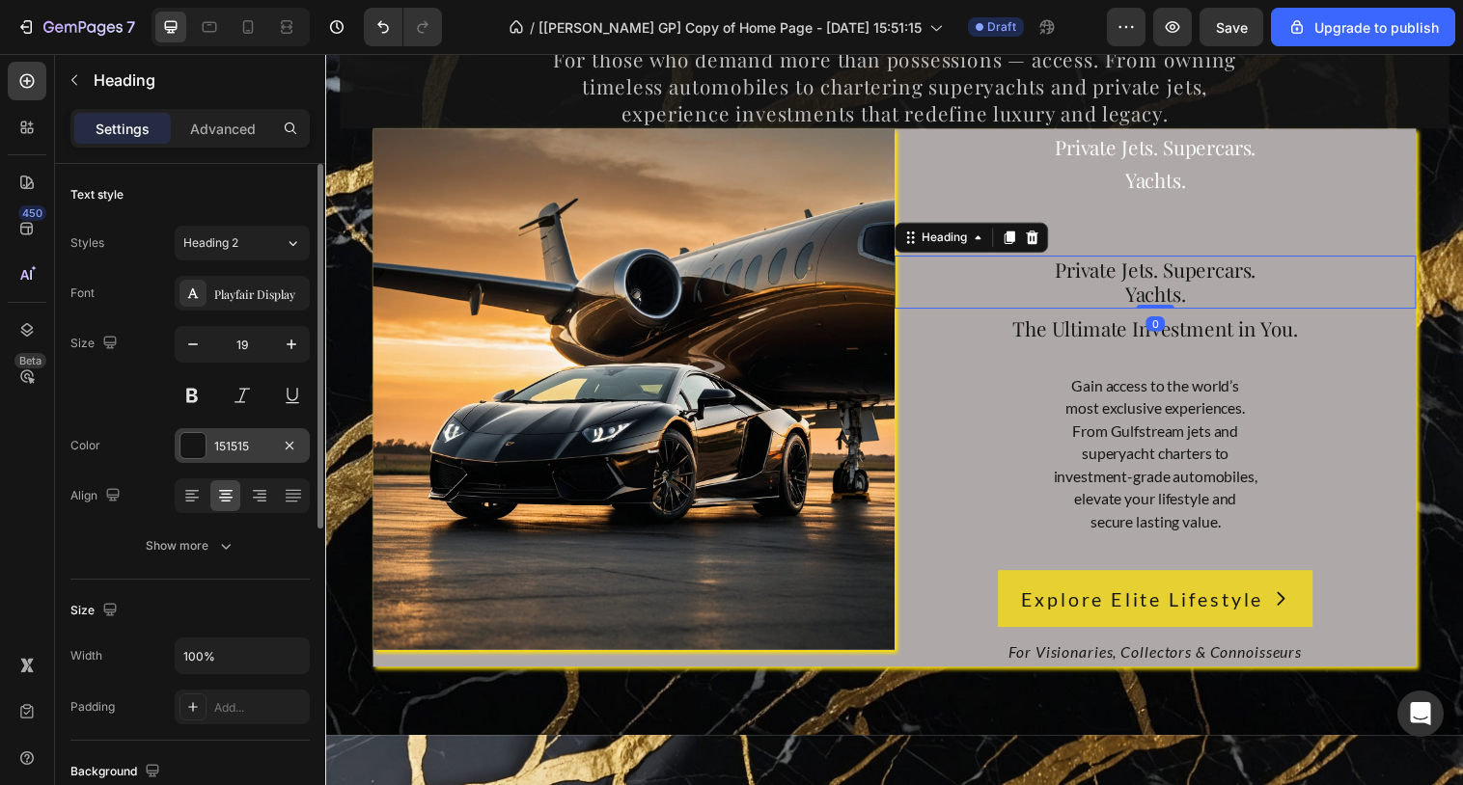
click at [201, 449] on div at bounding box center [192, 445] width 25 height 25
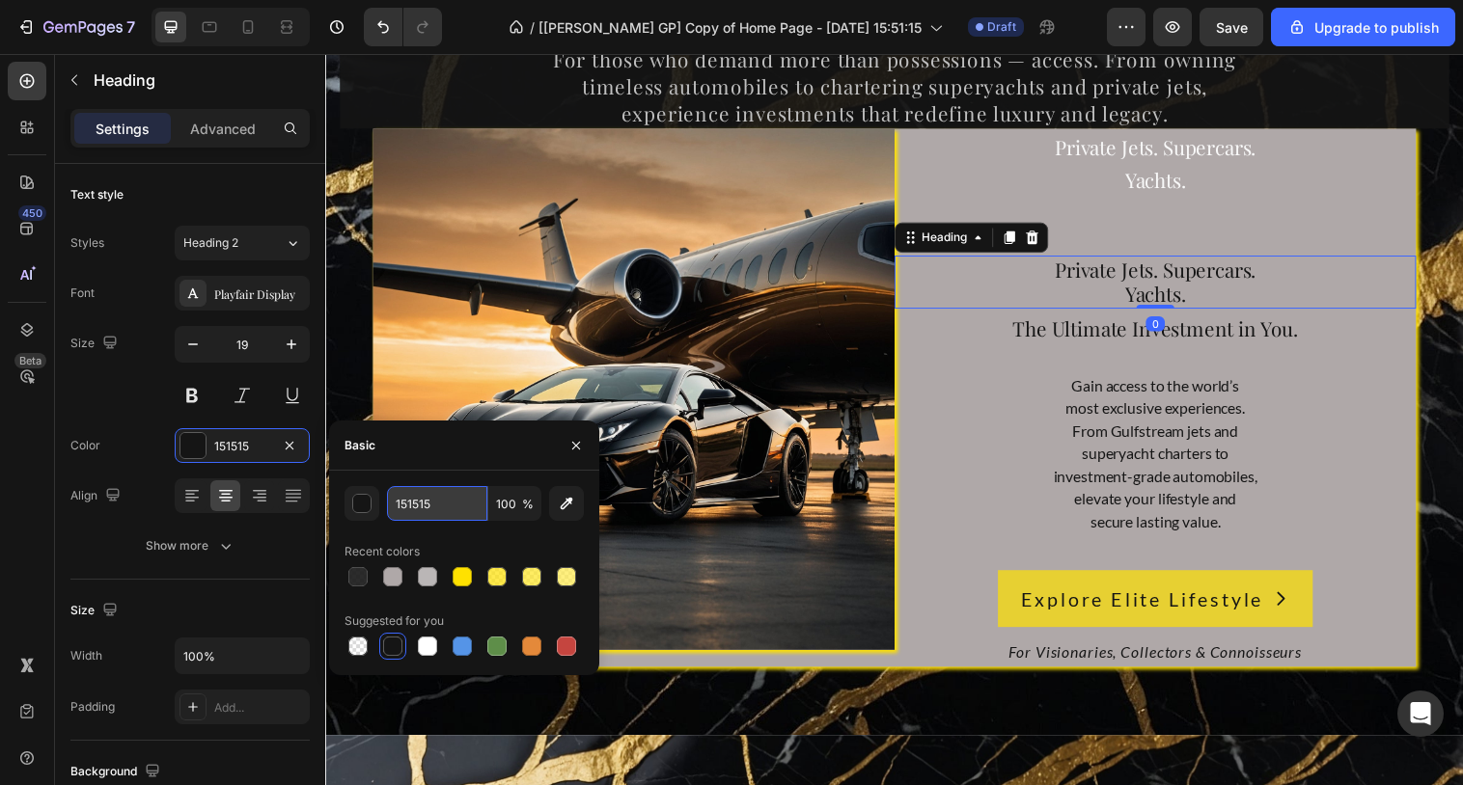
click at [444, 502] on input "151515" at bounding box center [437, 503] width 100 height 35
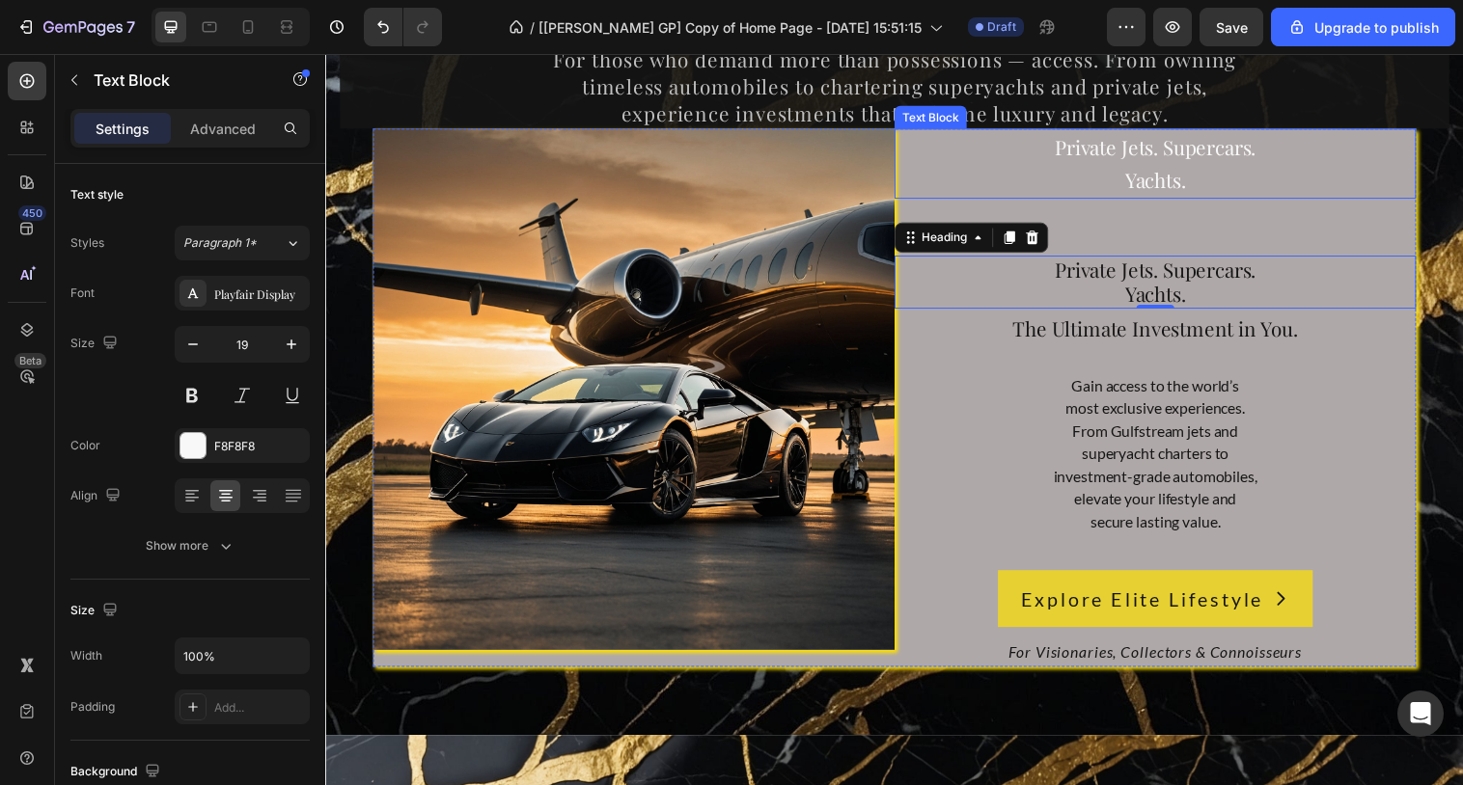
click at [1076, 162] on span "Private Jets. Supercars." at bounding box center [1169, 148] width 205 height 27
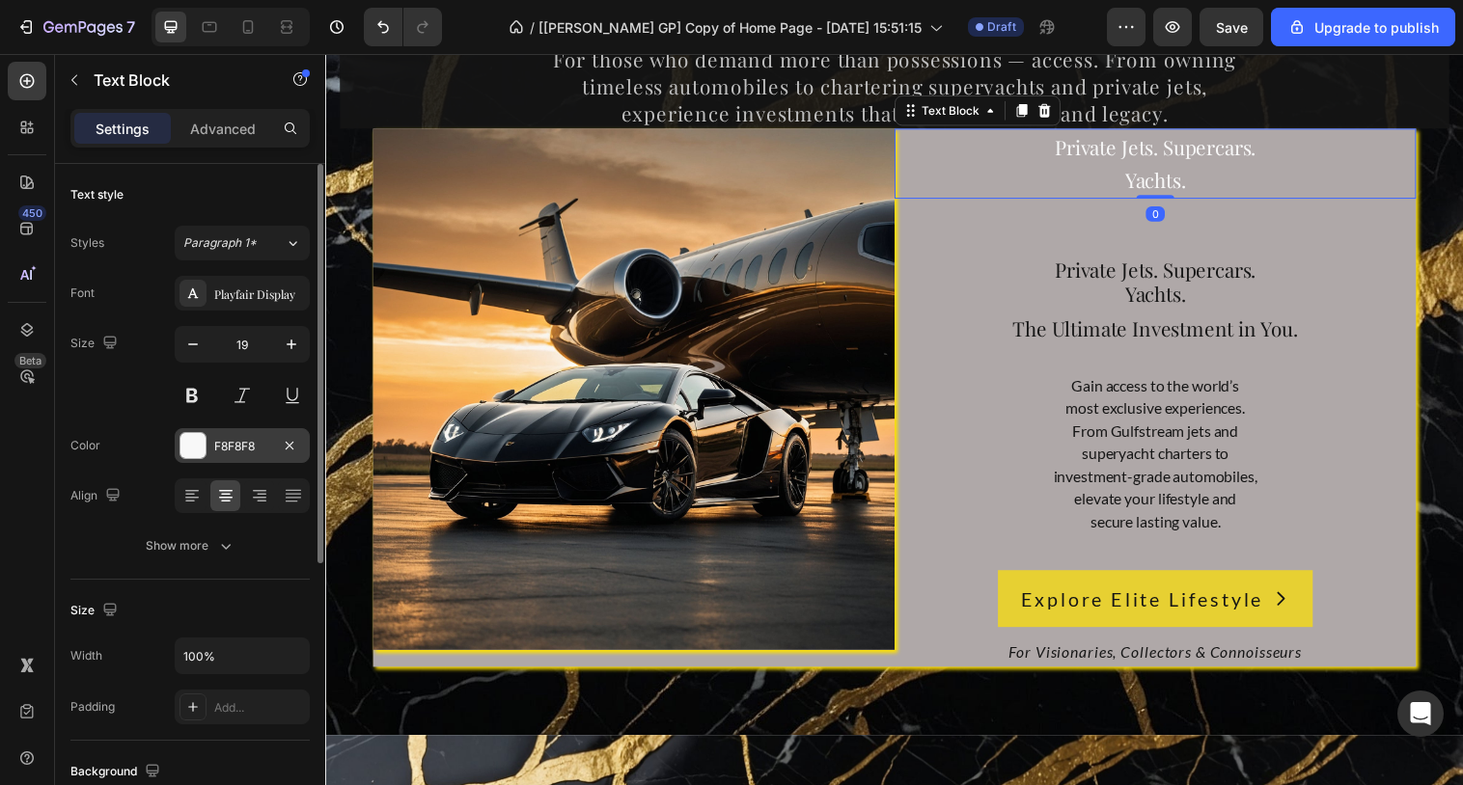
click at [262, 447] on div "F8F8F8" at bounding box center [242, 446] width 56 height 17
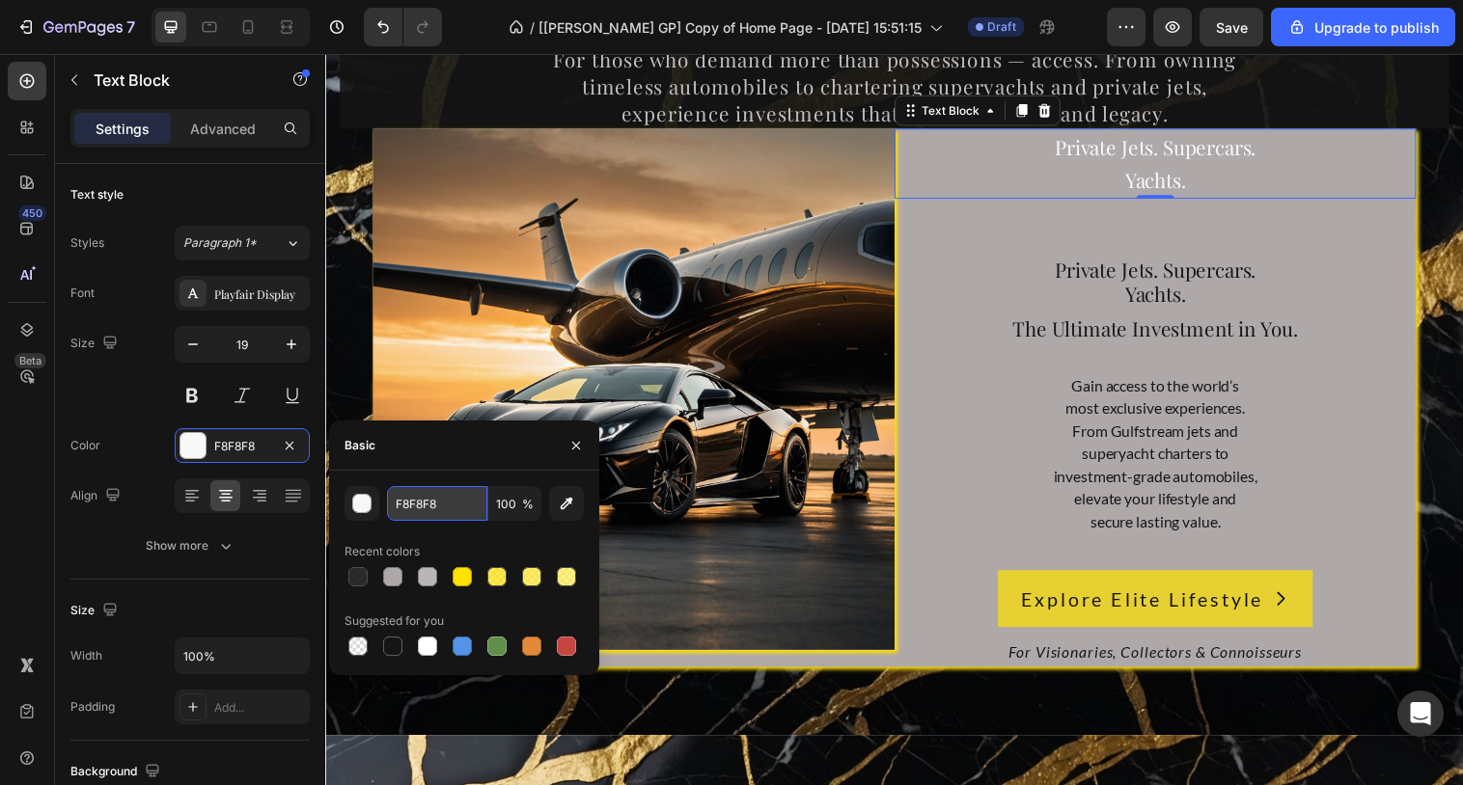
click at [463, 499] on input "F8F8F8" at bounding box center [437, 503] width 100 height 35
paste input "151515"
type input "151515"
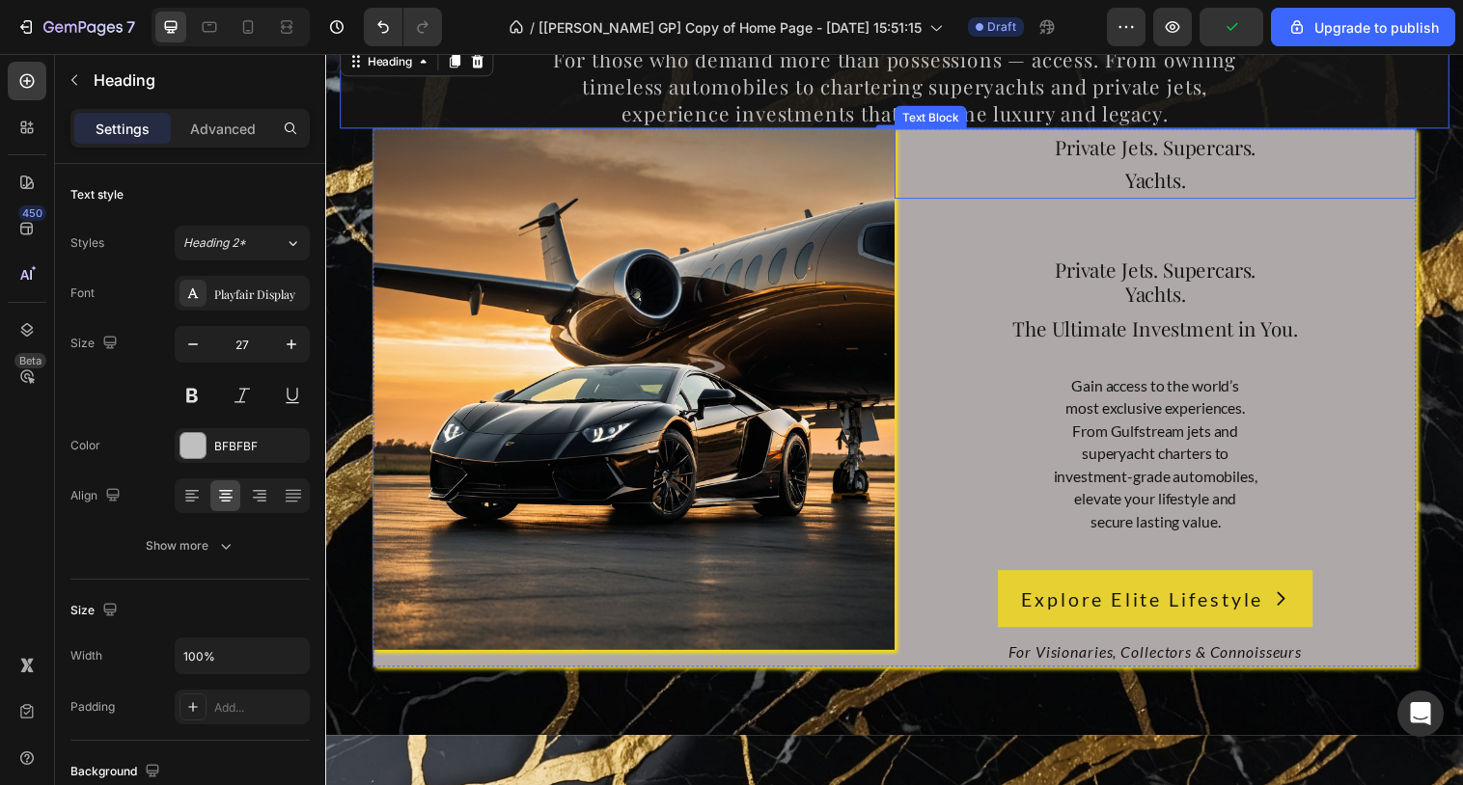
click at [1105, 159] on span "Private Jets. Supercars." at bounding box center [1169, 148] width 205 height 27
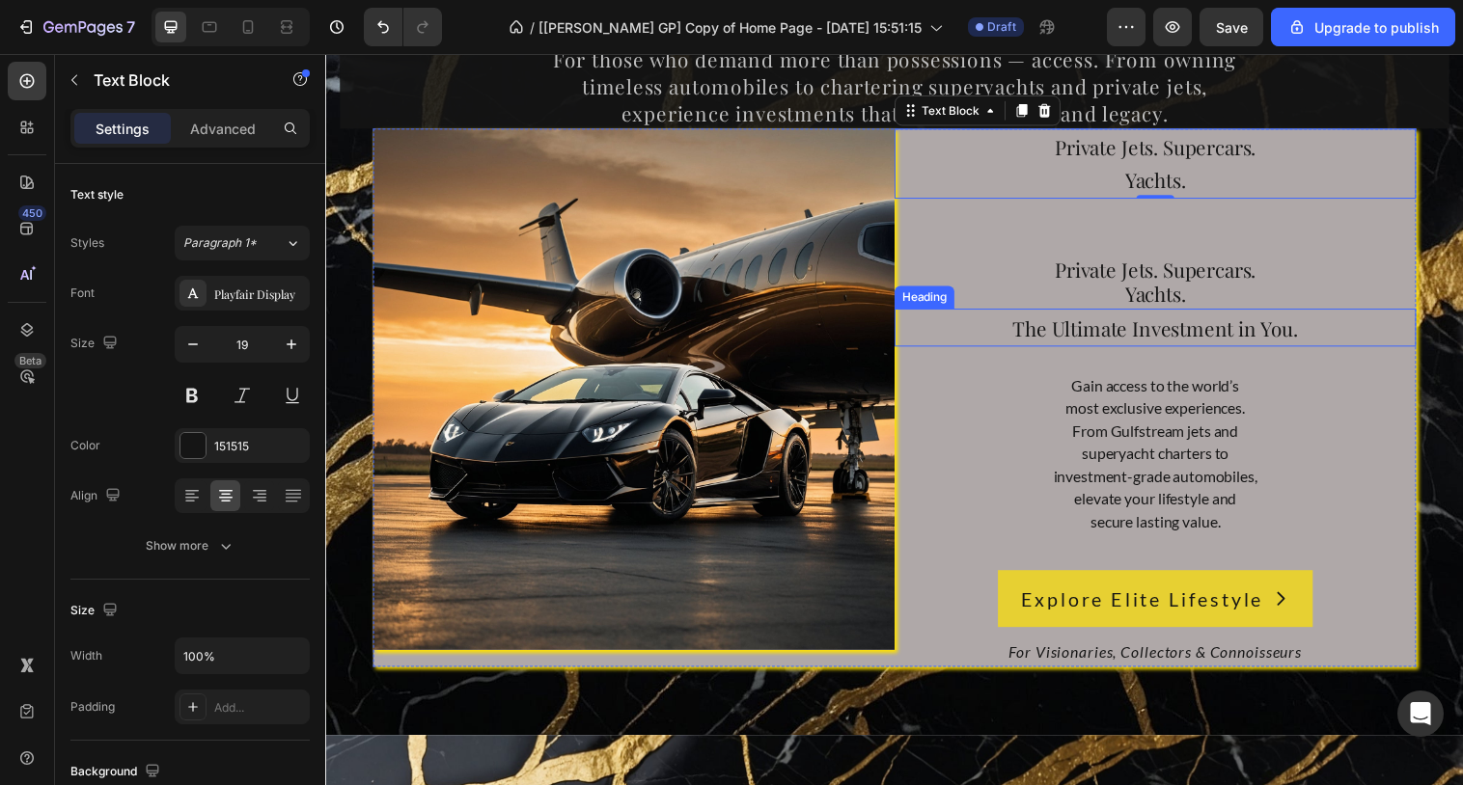
click at [1140, 339] on span "The Ultimate Investment in You." at bounding box center [1170, 332] width 290 height 27
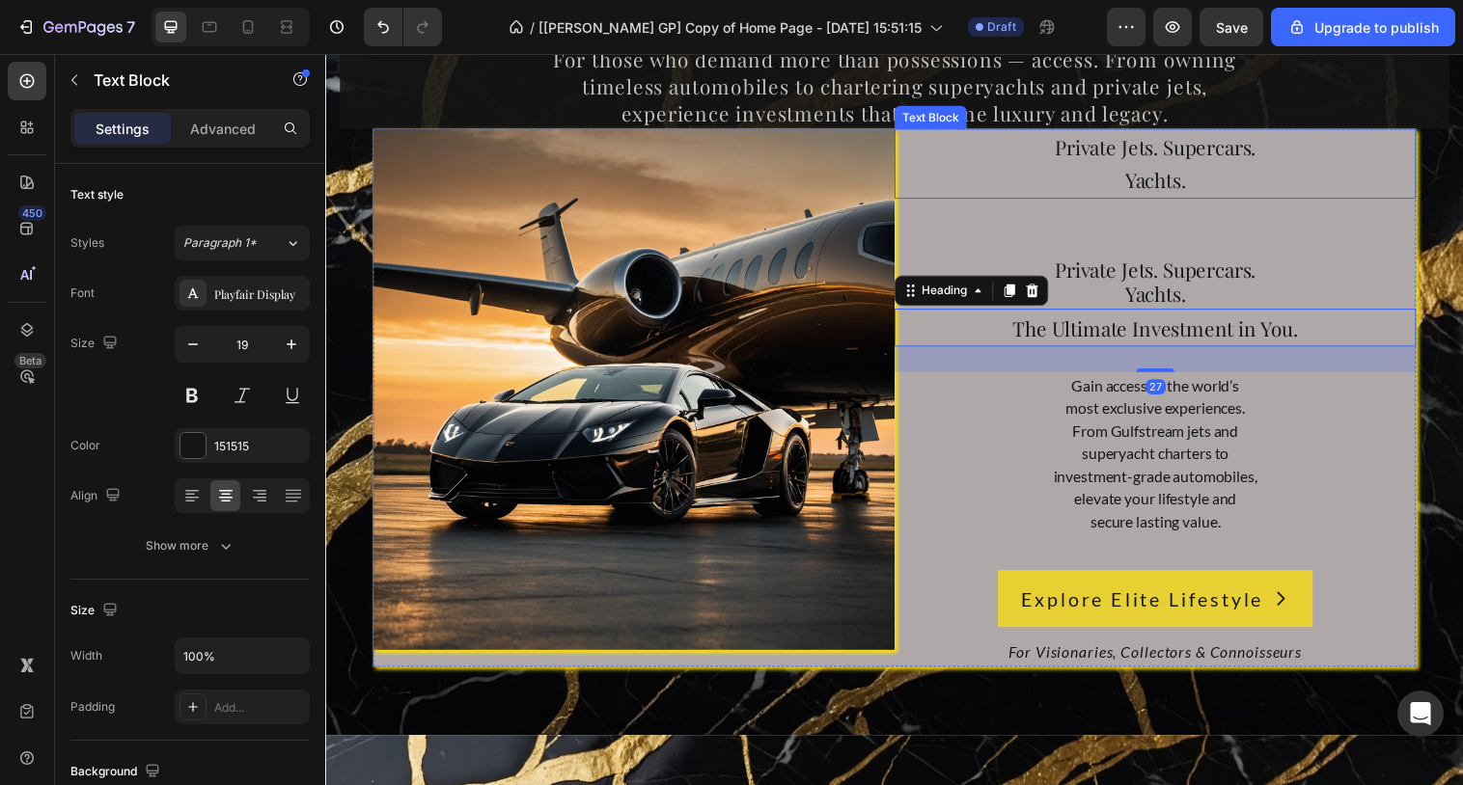
click at [1169, 183] on span "Yachts." at bounding box center [1169, 182] width 62 height 27
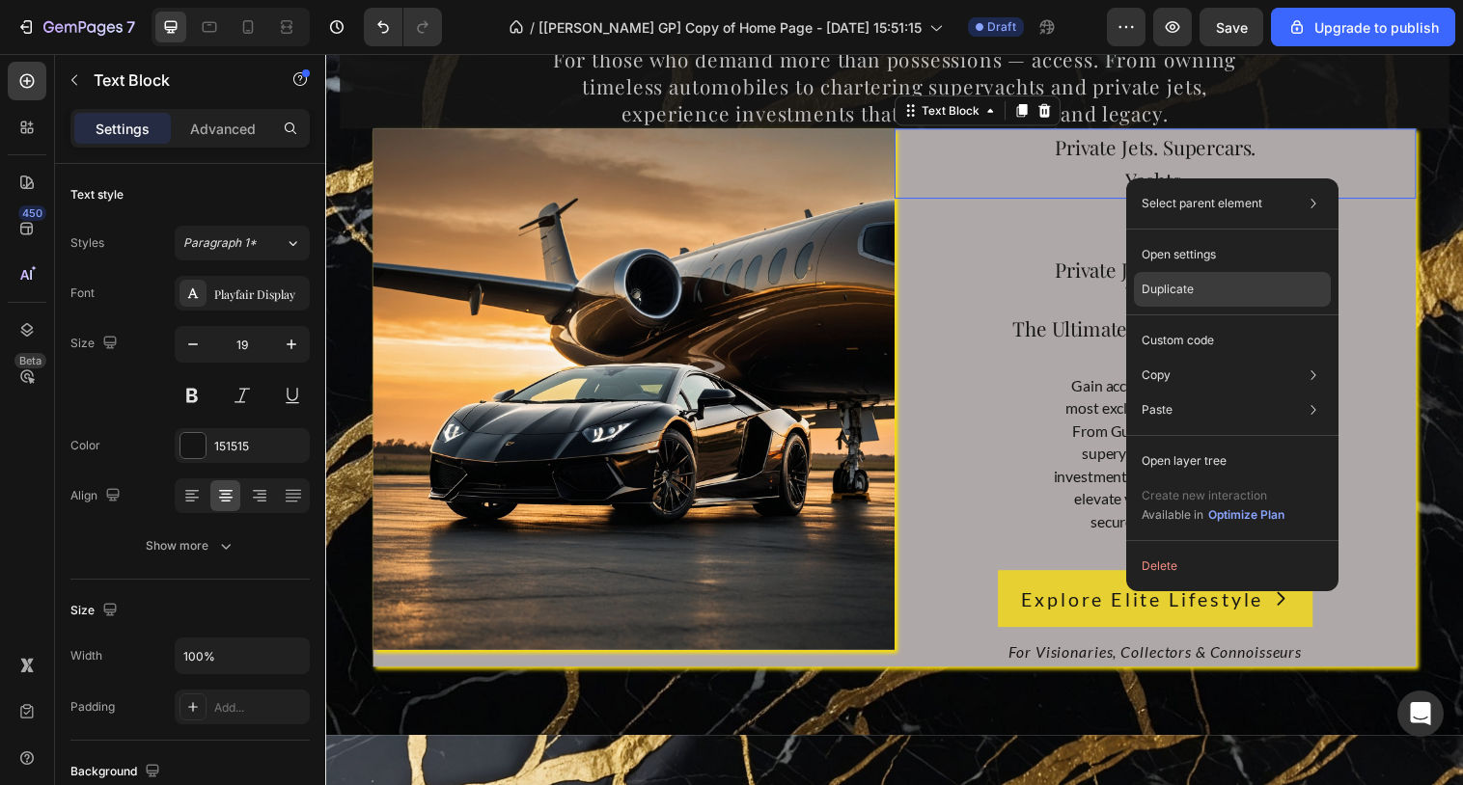
click at [1206, 323] on div "Duplicate" at bounding box center [1232, 340] width 197 height 35
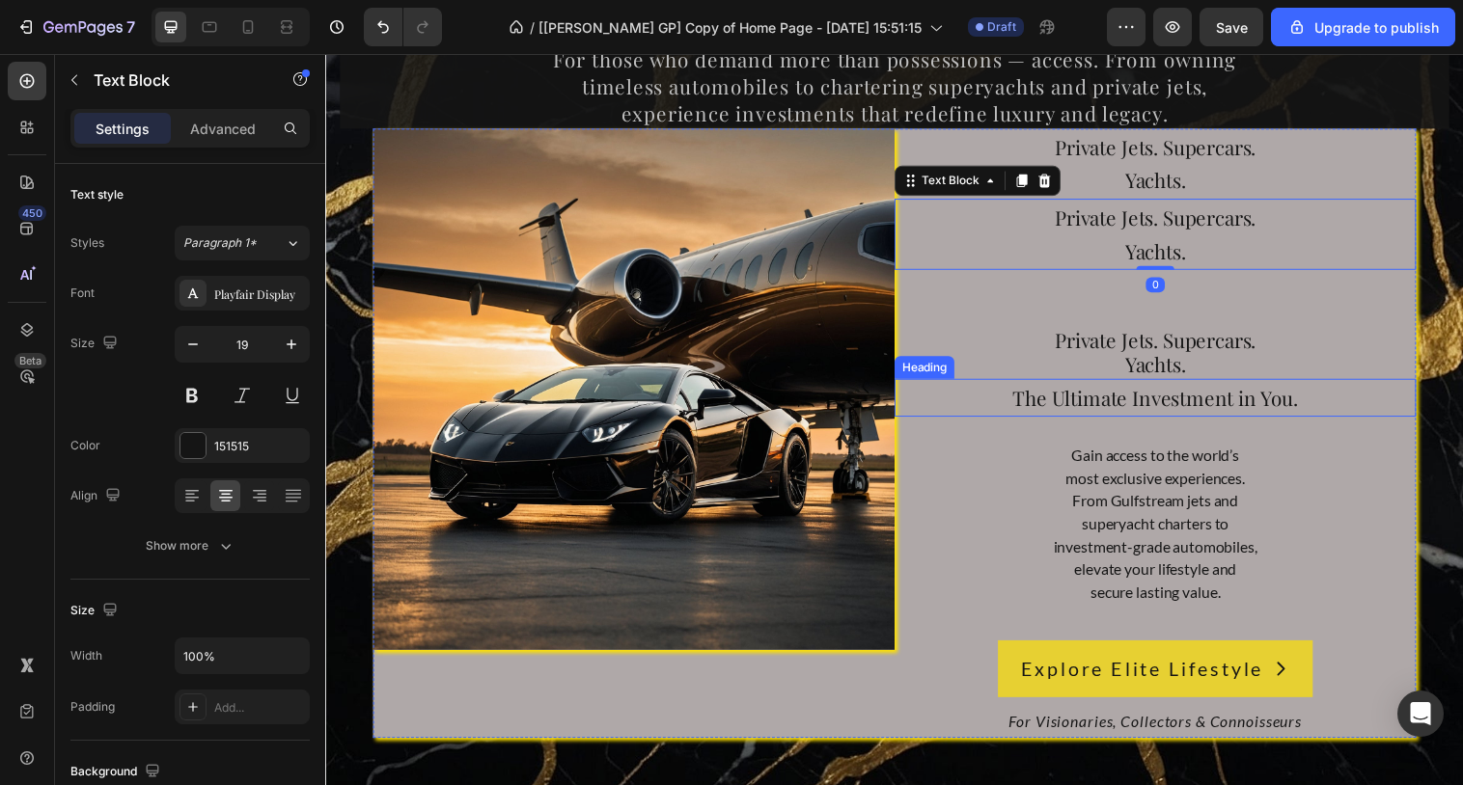
click at [1171, 402] on span "The Ultimate Investment in You." at bounding box center [1170, 404] width 290 height 27
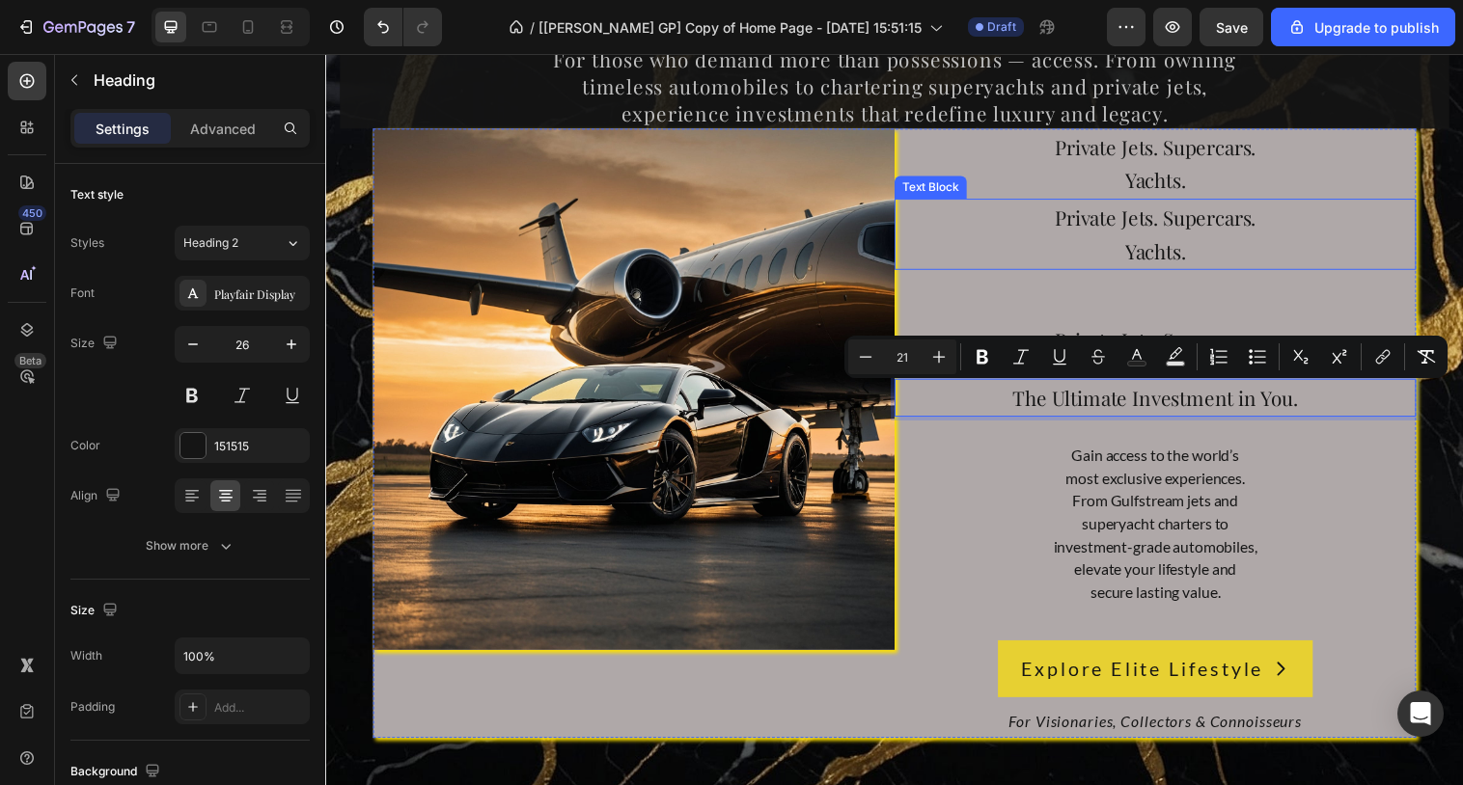
click at [1169, 227] on span "Private Jets. Supercars." at bounding box center [1169, 219] width 205 height 27
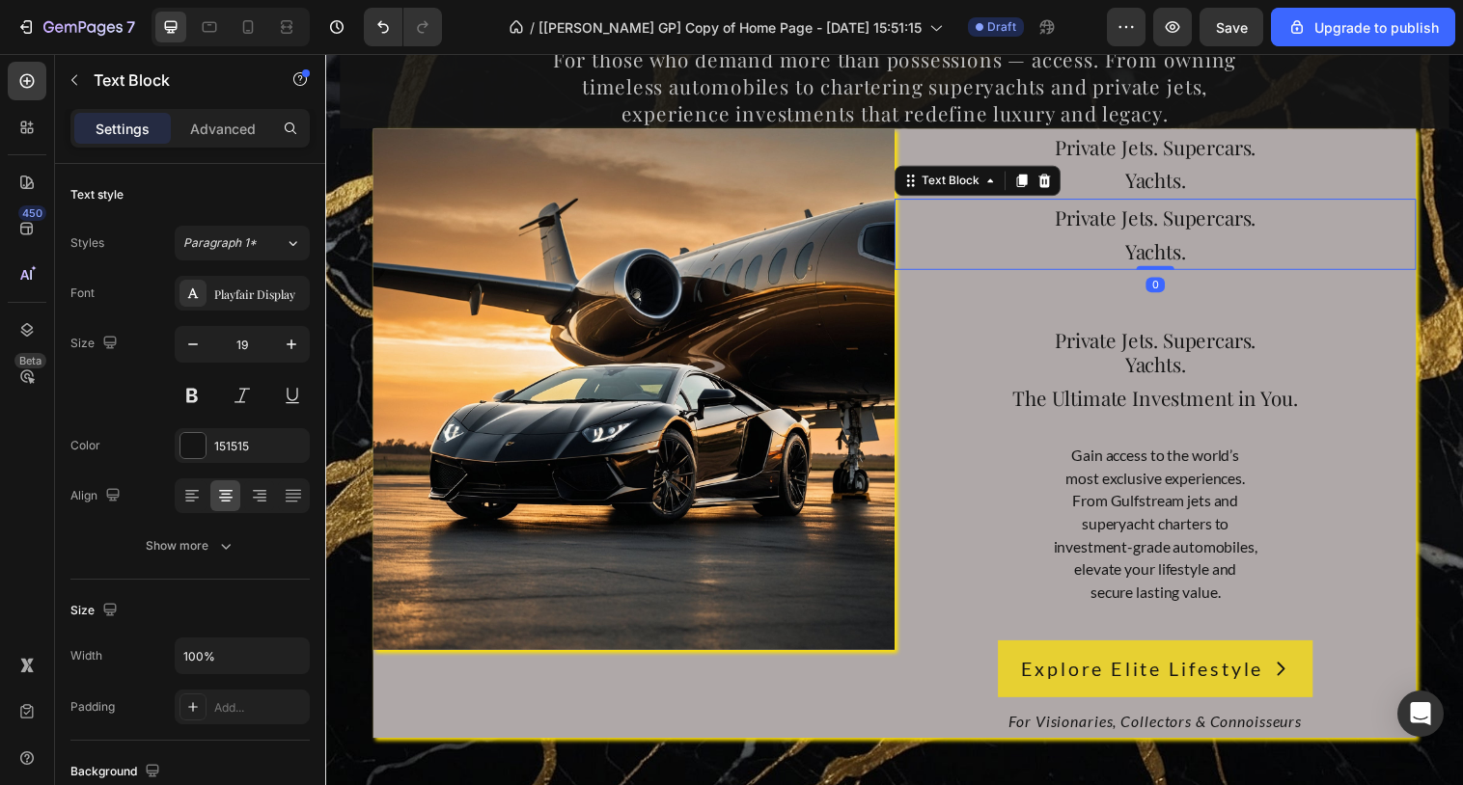
click at [1169, 227] on span "Private Jets. Supercars." at bounding box center [1169, 219] width 205 height 27
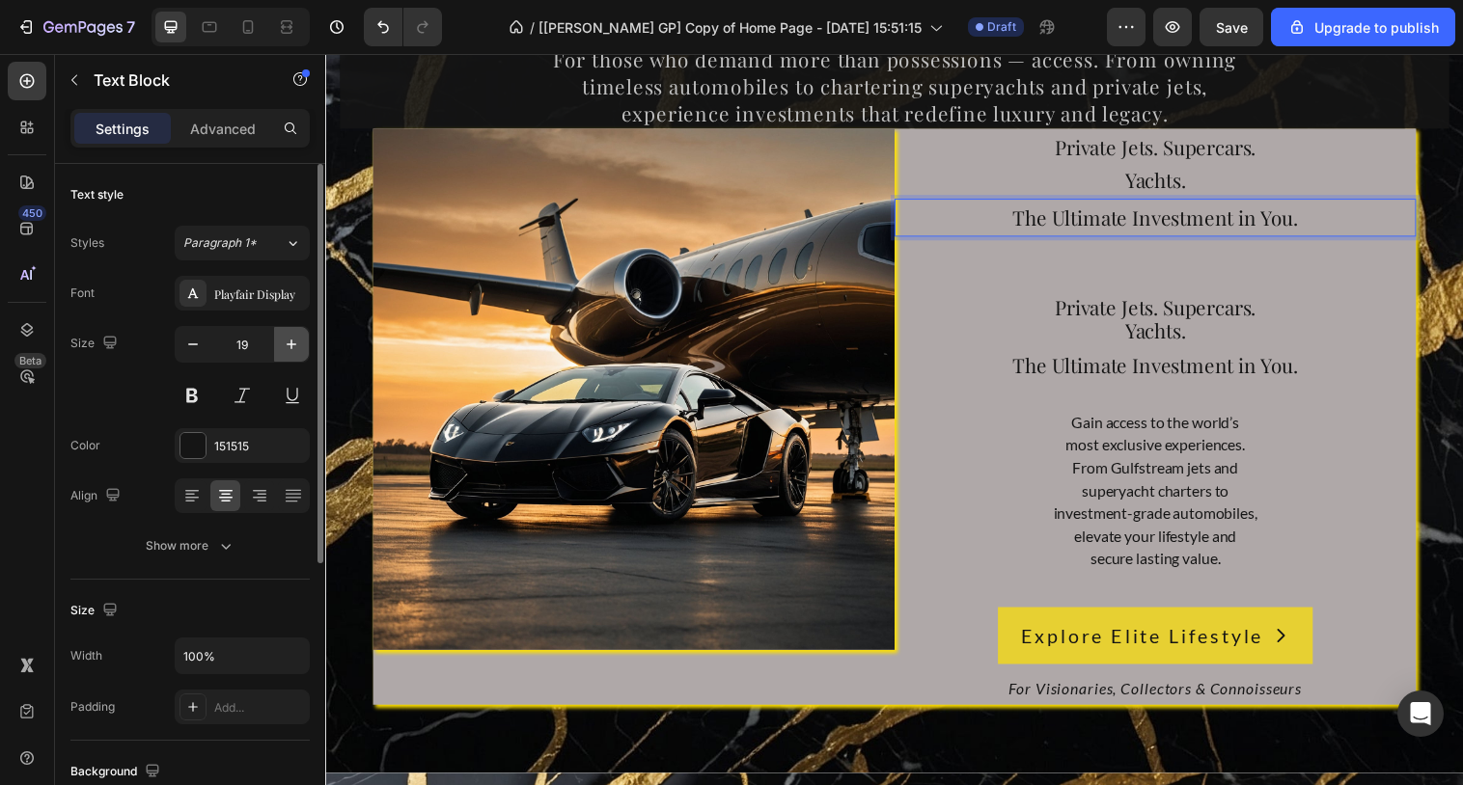
click at [290, 337] on icon "button" at bounding box center [291, 344] width 19 height 19
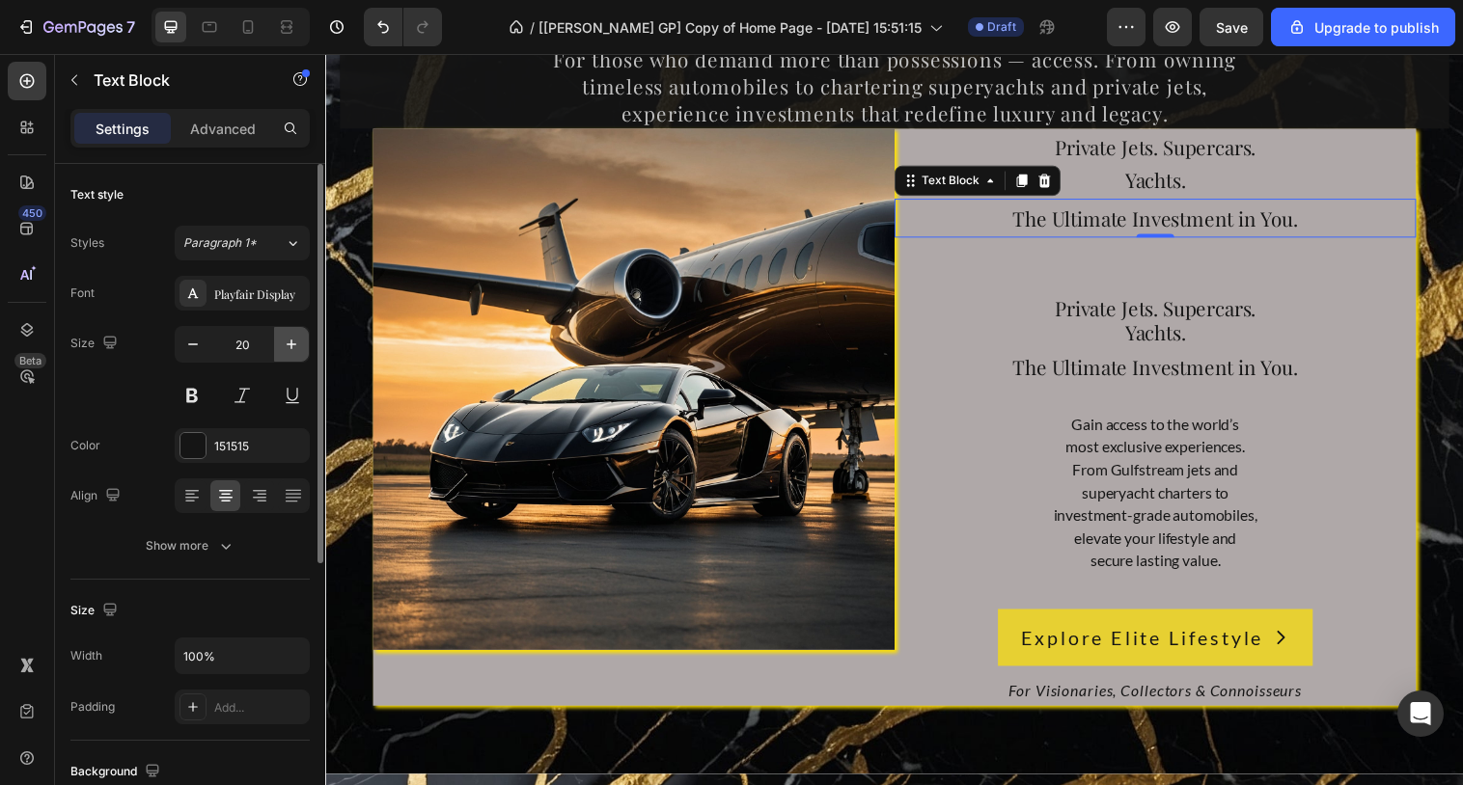
click at [290, 337] on icon "button" at bounding box center [291, 344] width 19 height 19
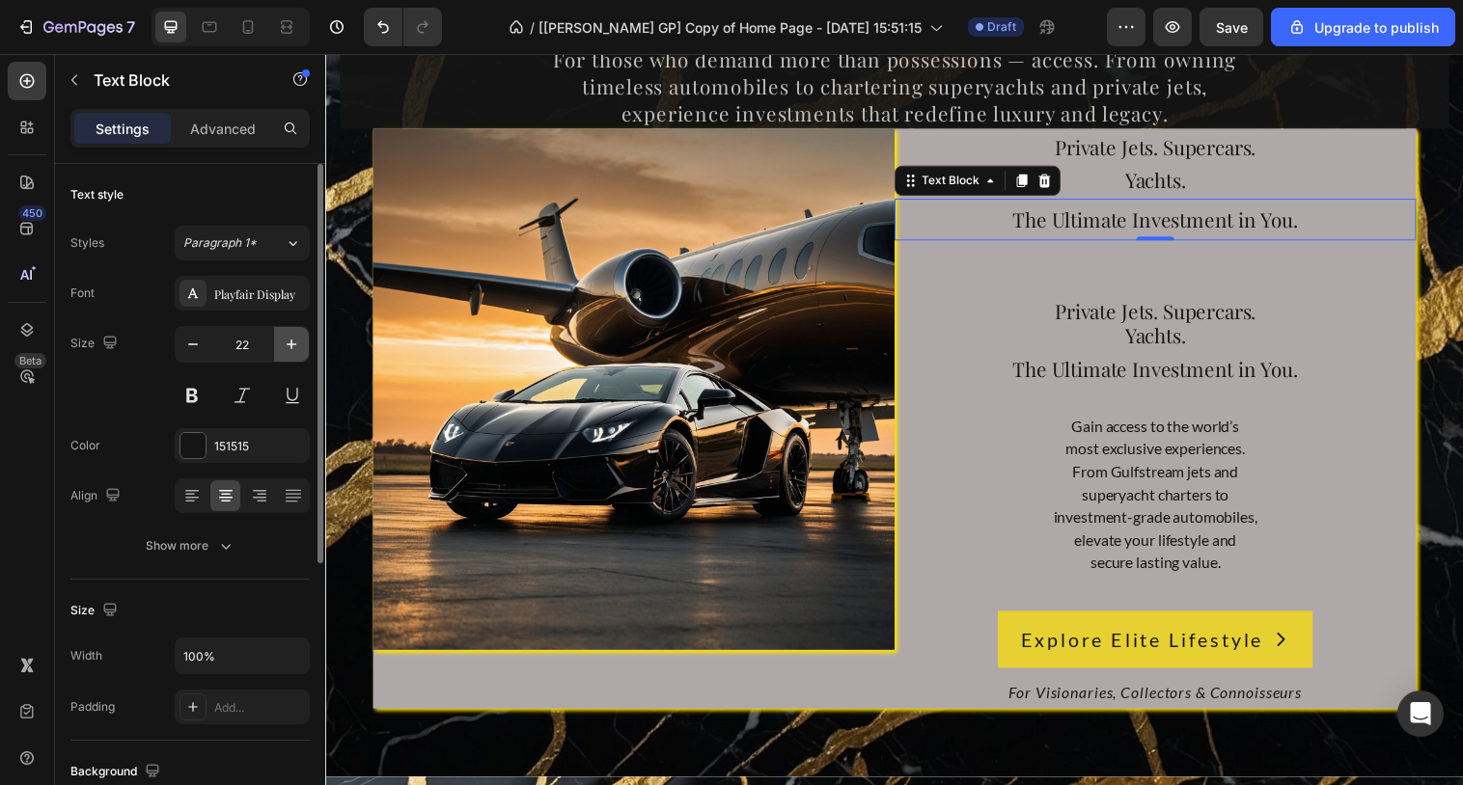
click at [290, 337] on icon "button" at bounding box center [291, 344] width 19 height 19
type input "24"
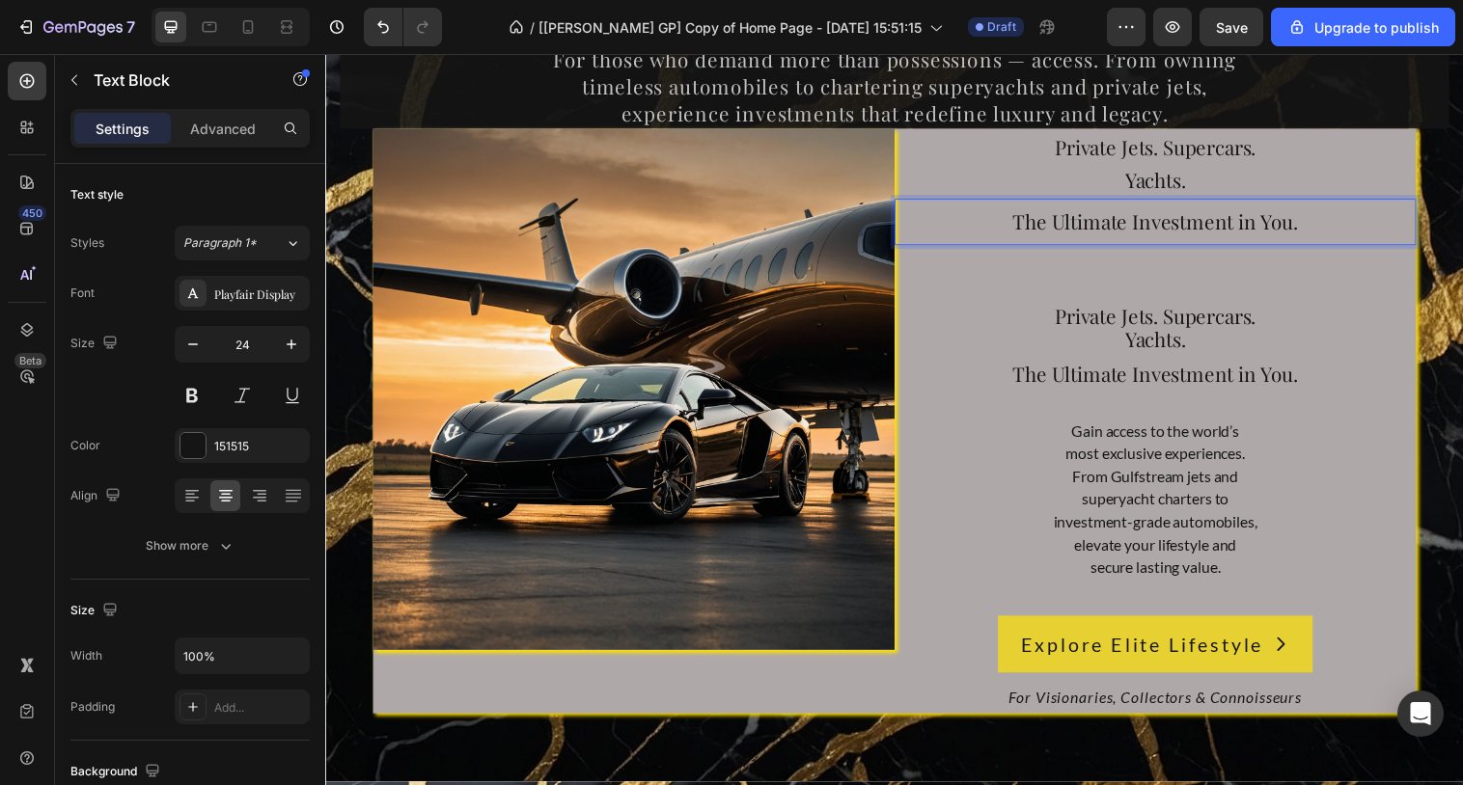
click at [1220, 238] on span "The Ultimate Investment in You." at bounding box center [1170, 224] width 290 height 27
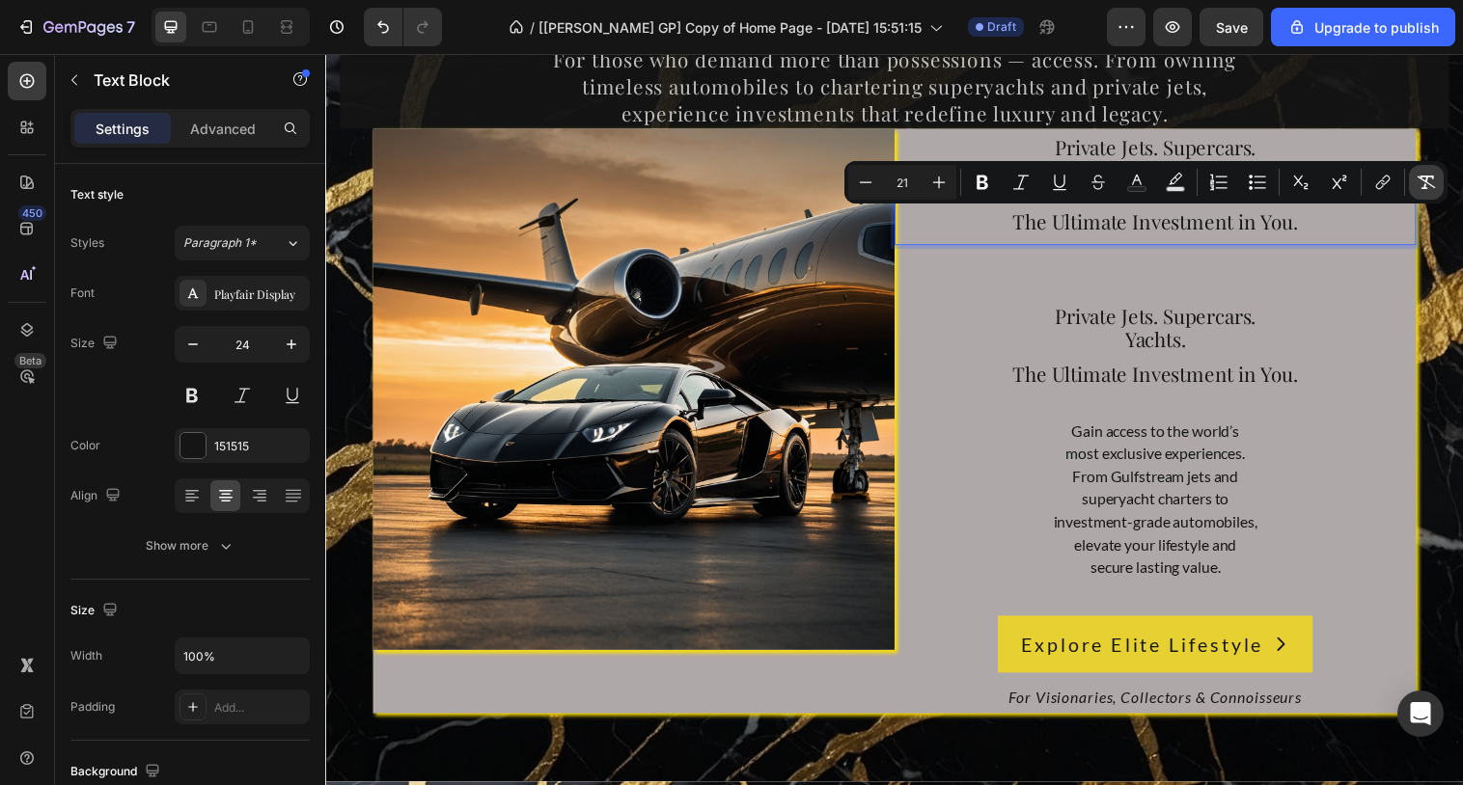
click at [1420, 174] on icon "Editor contextual toolbar" at bounding box center [1425, 182] width 19 height 19
type input "24"
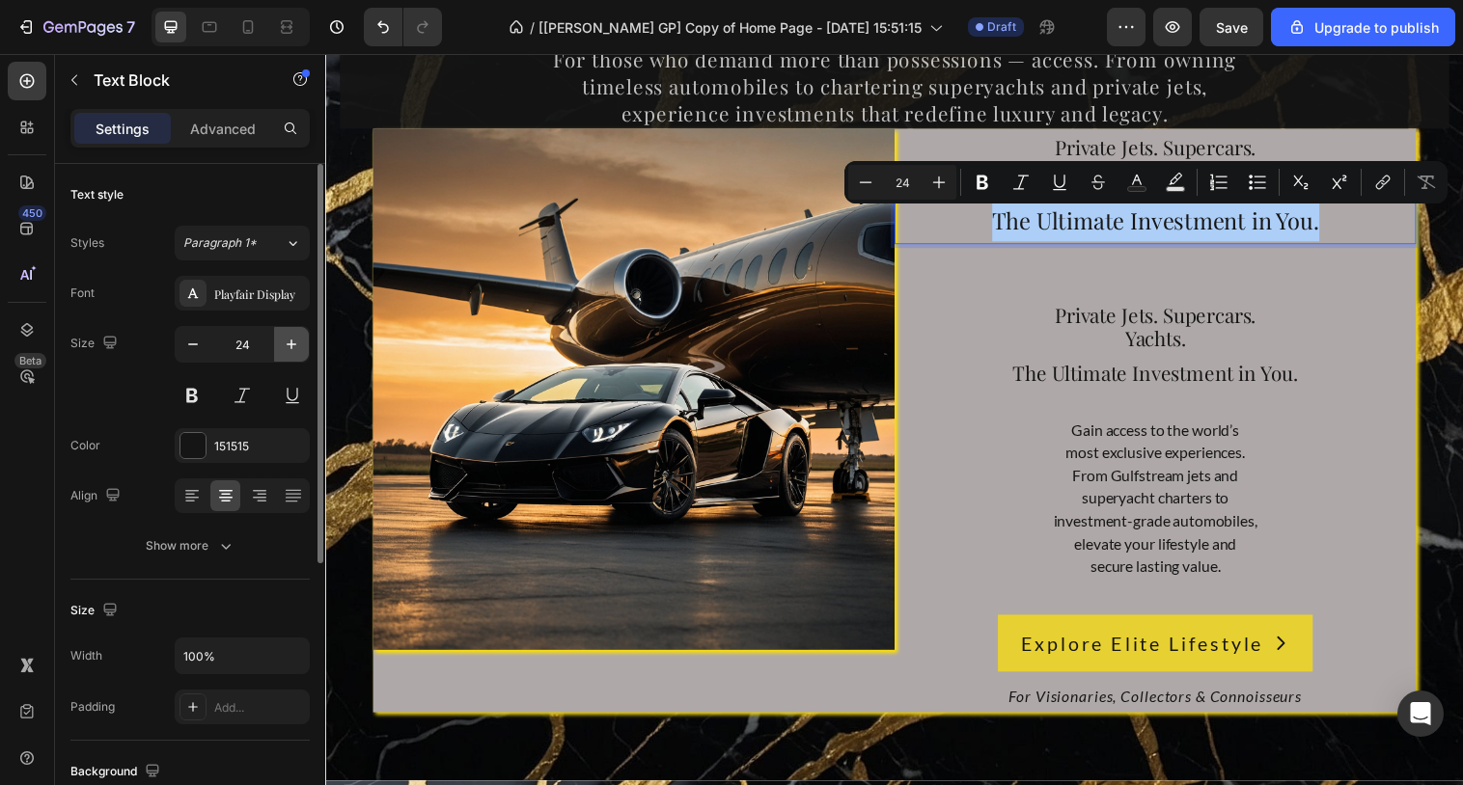
click at [294, 344] on icon "button" at bounding box center [291, 344] width 19 height 19
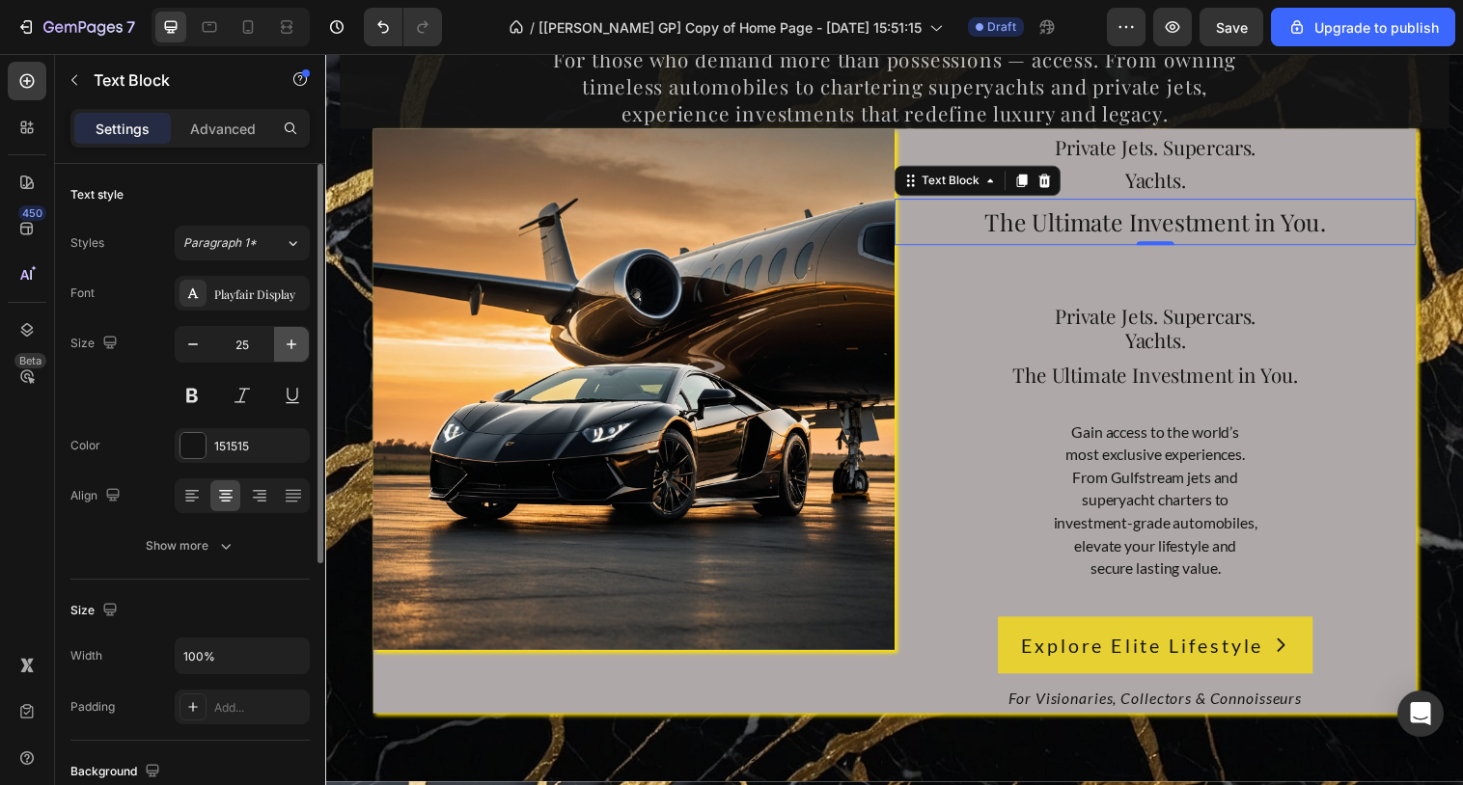
click at [294, 344] on icon "button" at bounding box center [291, 344] width 19 height 19
type input "26"
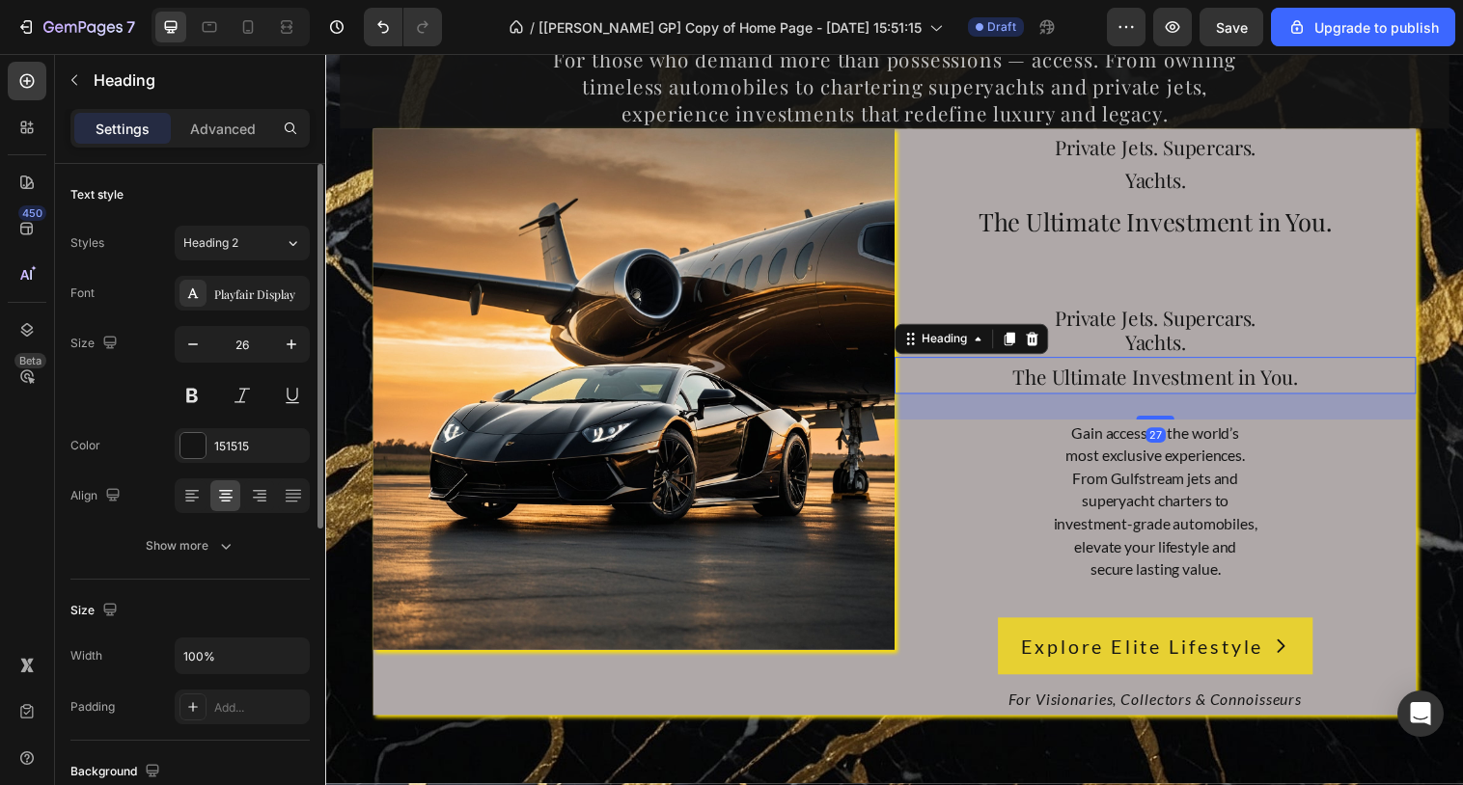
click at [1178, 375] on span "The Ultimate Investment in You." at bounding box center [1170, 382] width 290 height 27
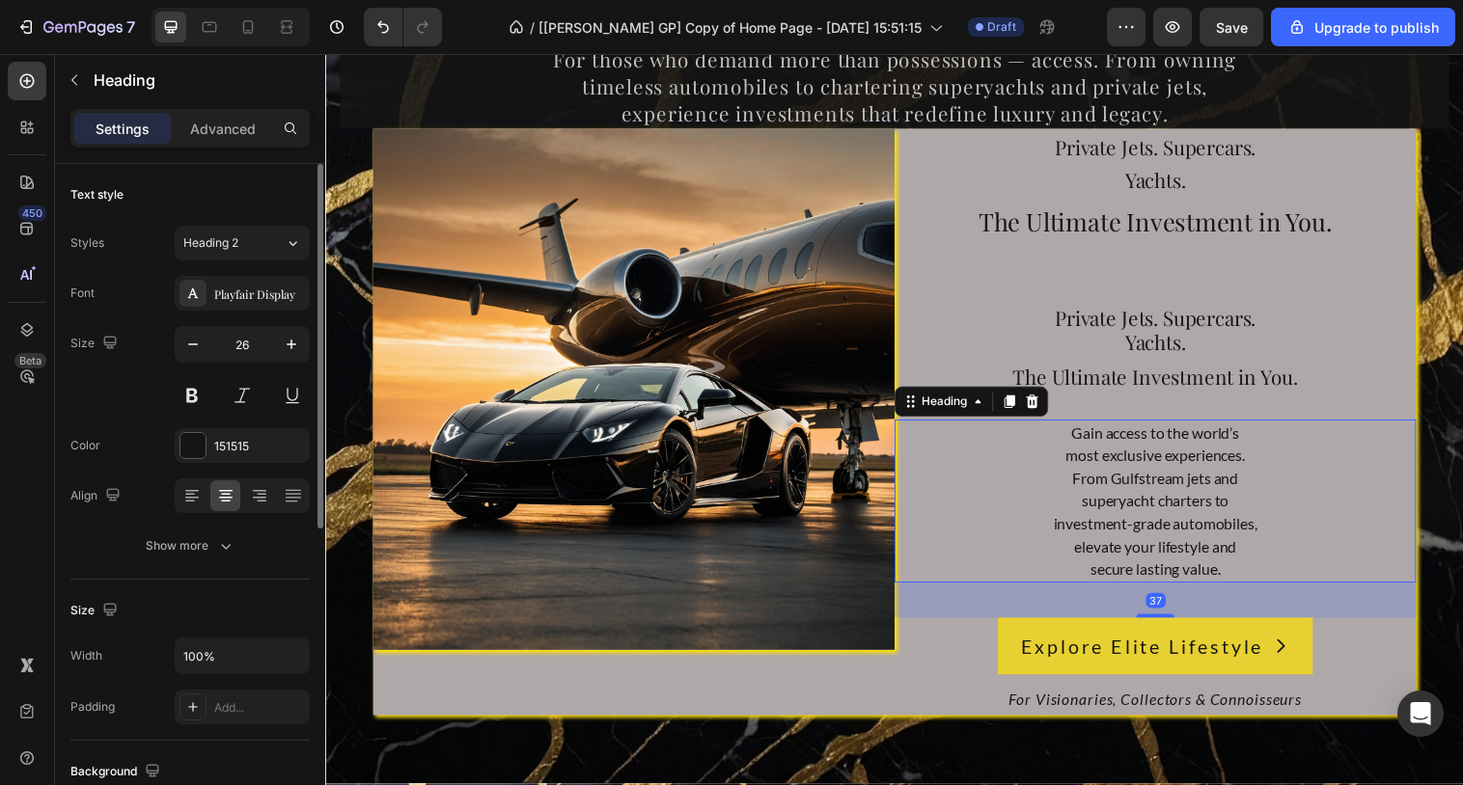
click at [1158, 480] on h2 "Gain access to the world’s most exclusive experiences. From Gulfstream jets and…" at bounding box center [1169, 509] width 531 height 166
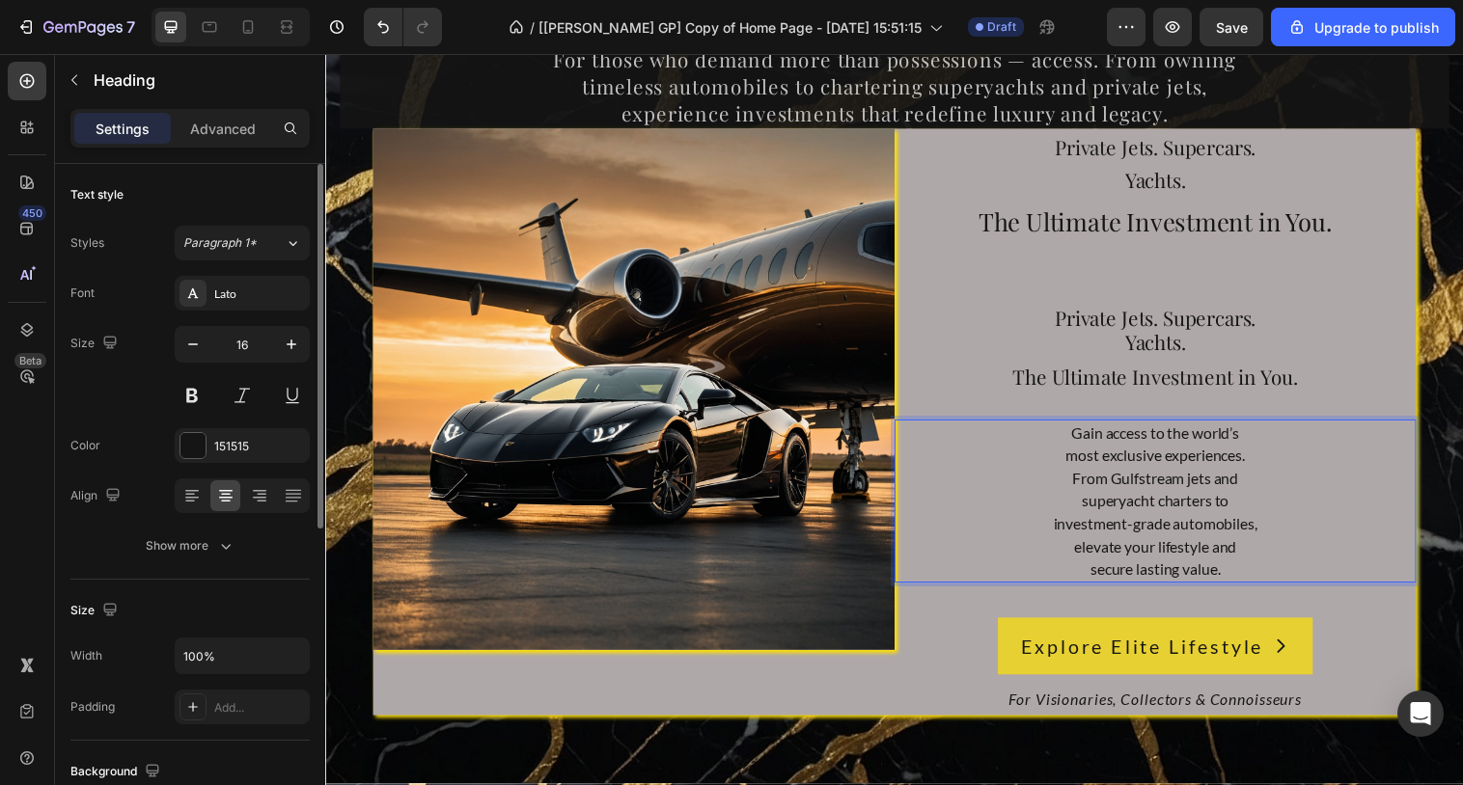
click at [1158, 480] on h2 "Gain access to the world’s most exclusive experiences. From Gulfstream jets and…" at bounding box center [1169, 509] width 531 height 166
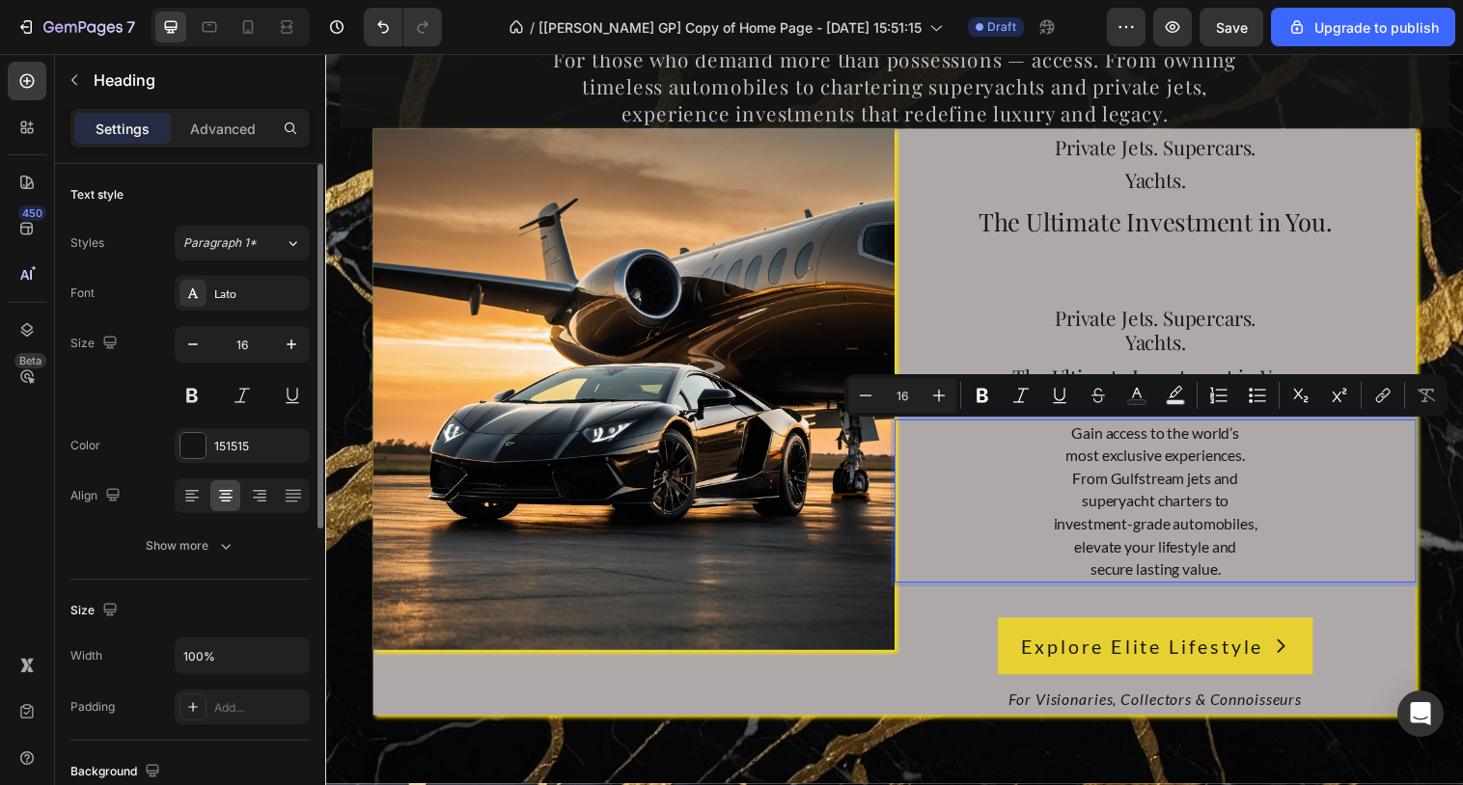
copy p "Gain access to the world’s most exclusive experiences. From Gulfstream jets and…"
click at [1150, 278] on div "Private Jets. Supercars. Yachts. Text Block The Ultimate Investment in You. Tex…" at bounding box center [1169, 428] width 531 height 597
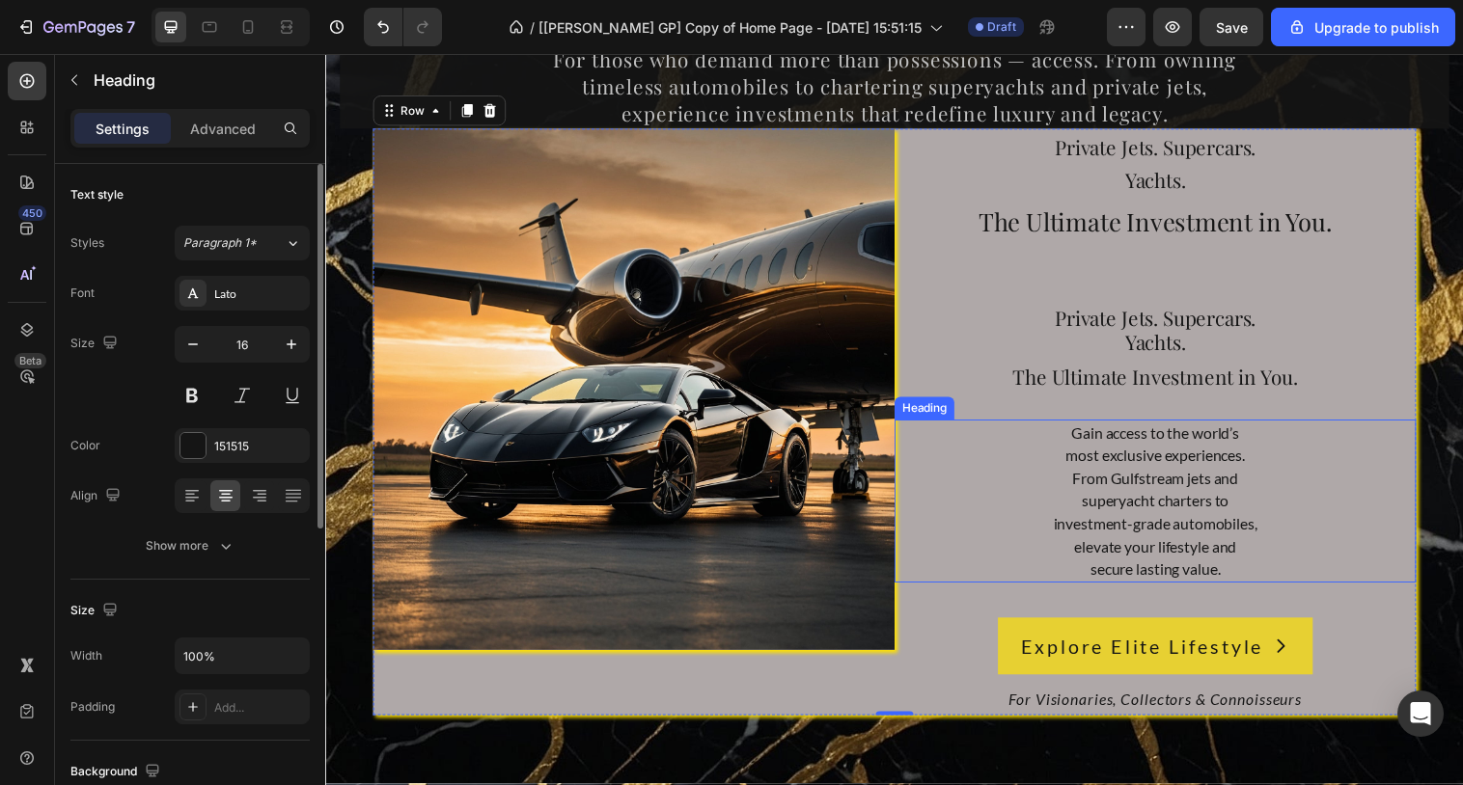
click at [1167, 522] on p "Gain access to the world’s most exclusive experiences. From Gulfstream jets and…" at bounding box center [1169, 509] width 527 height 162
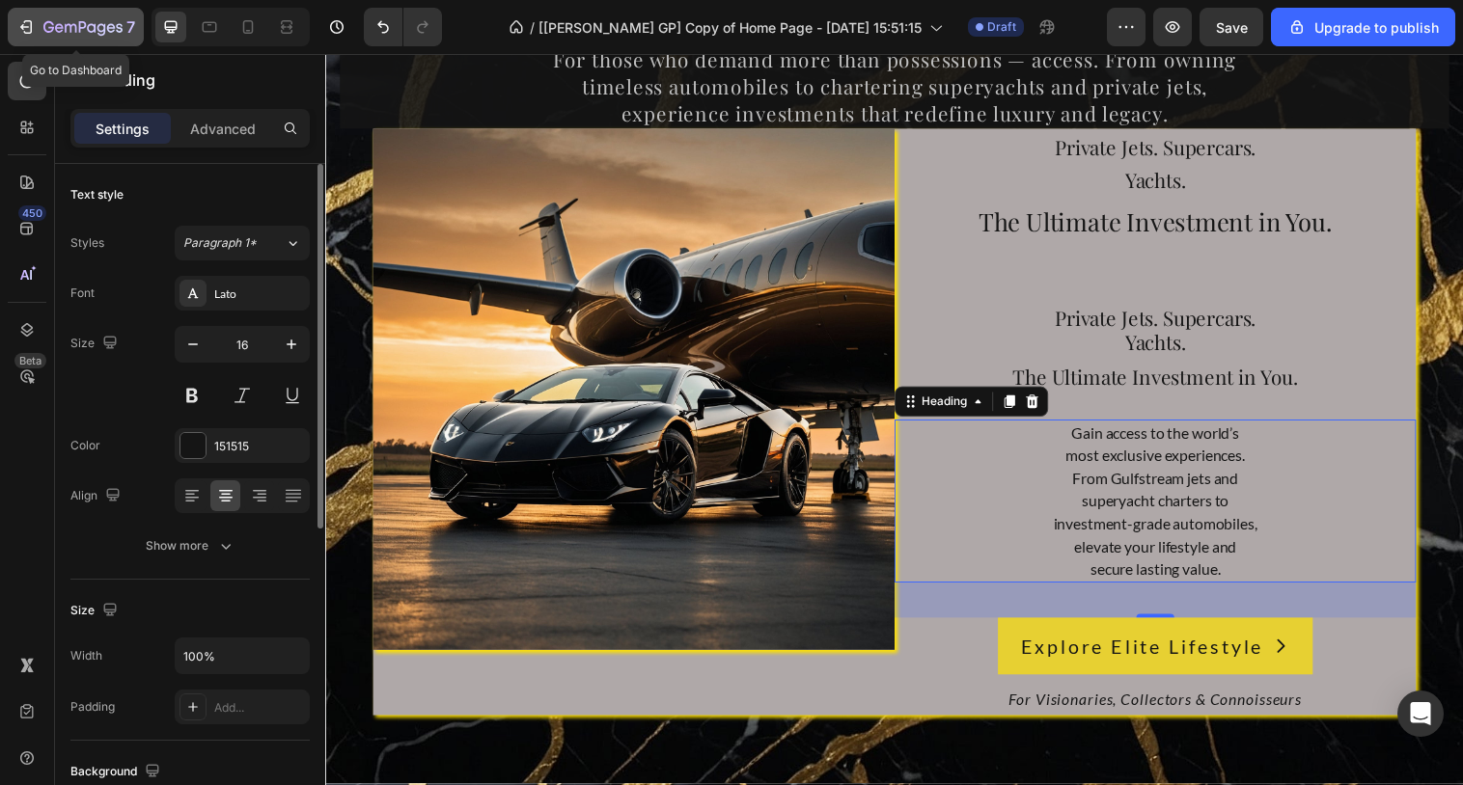
click at [65, 18] on div "7" at bounding box center [89, 26] width 92 height 23
